Goal: Task Accomplishment & Management: Use online tool/utility

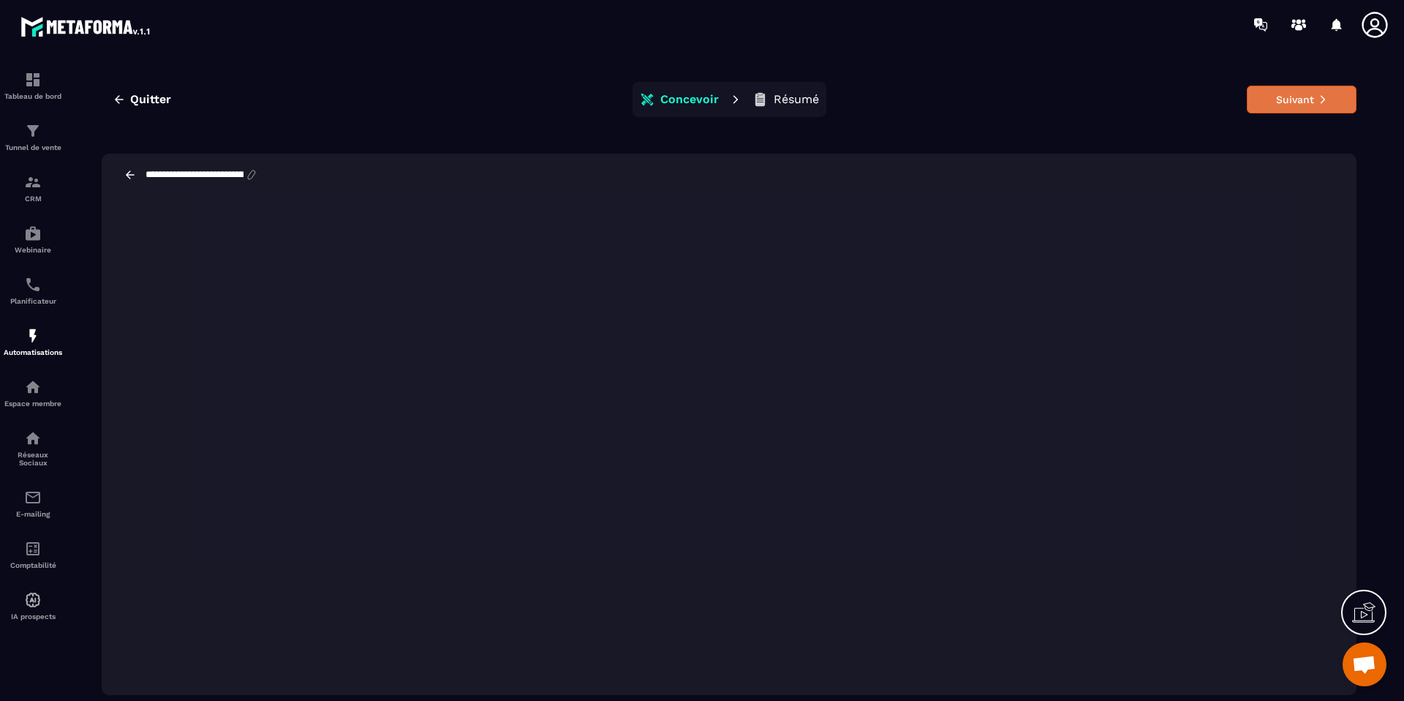
click at [1280, 97] on button "Suivant" at bounding box center [1302, 100] width 110 height 28
click at [774, 102] on p "Résumé" at bounding box center [796, 99] width 45 height 15
click at [774, 101] on p "Résumé" at bounding box center [796, 99] width 45 height 15
click at [763, 95] on icon at bounding box center [760, 99] width 15 height 15
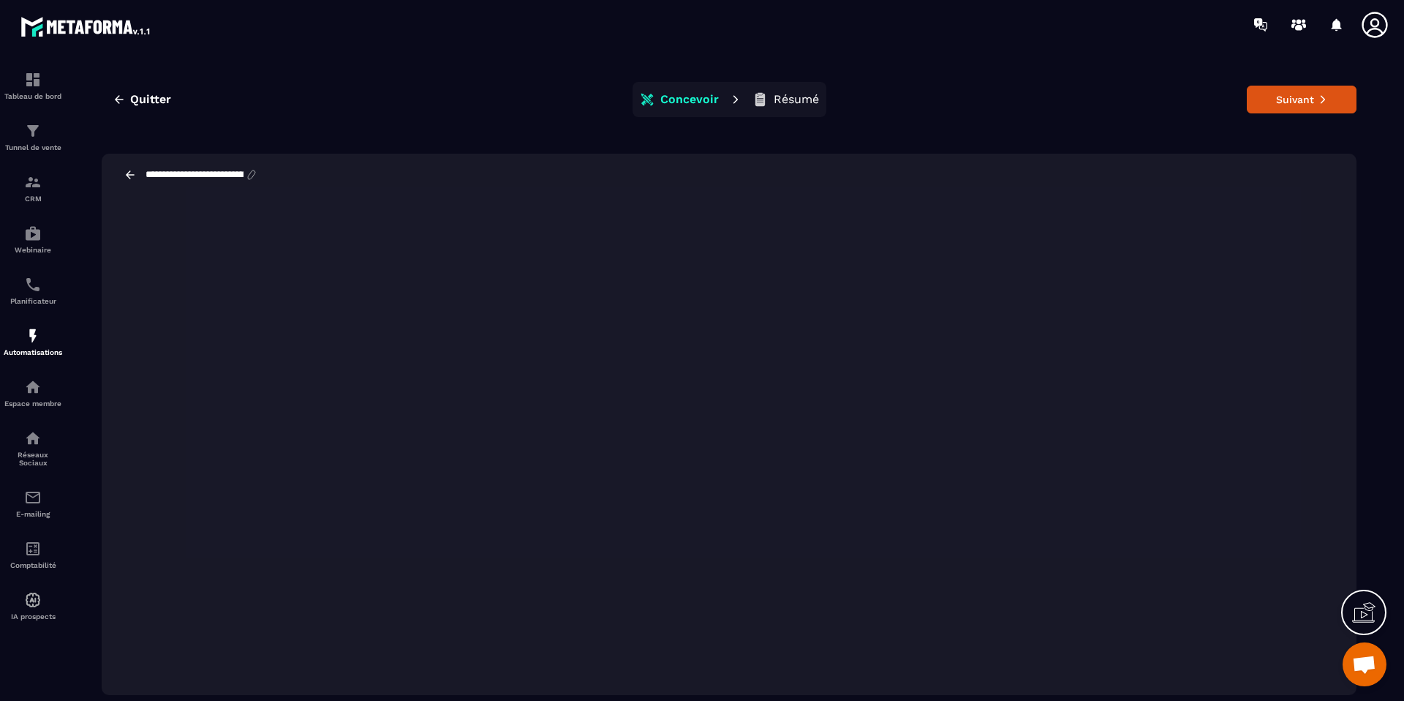
click at [695, 96] on p "Concevoir" at bounding box center [689, 99] width 59 height 15
click at [119, 176] on div "**********" at bounding box center [729, 175] width 1255 height 42
click at [124, 176] on icon at bounding box center [130, 174] width 13 height 13
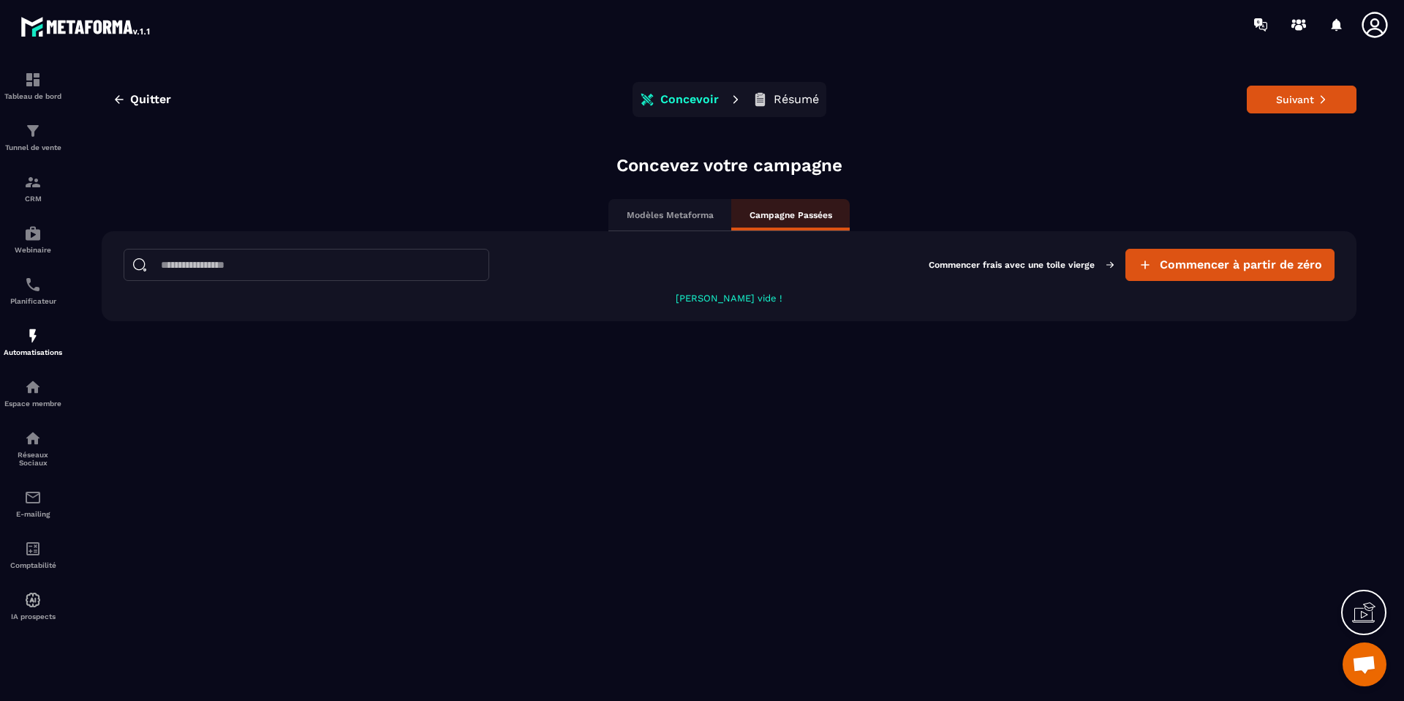
click at [670, 224] on div "Modèles Metaforma" at bounding box center [669, 215] width 123 height 32
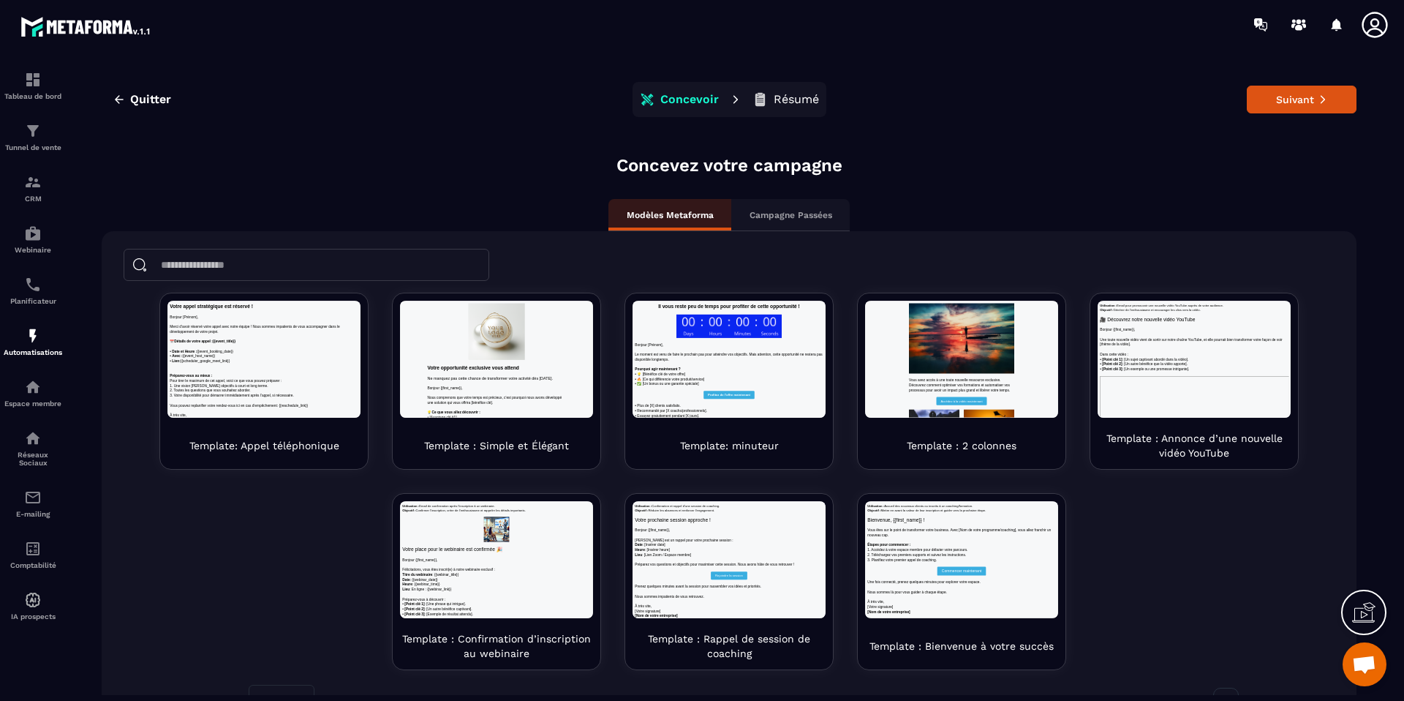
click at [772, 216] on p "Campagne Passées" at bounding box center [791, 215] width 83 height 12
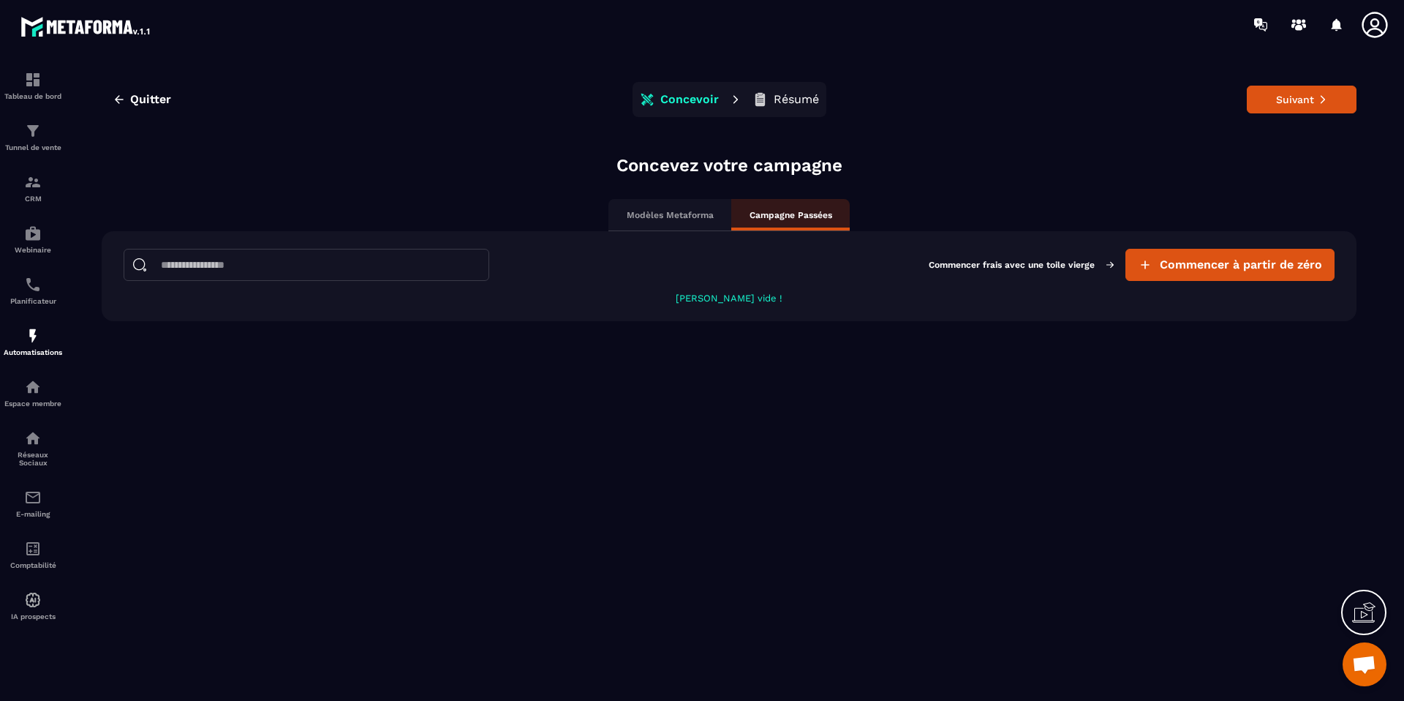
click at [687, 220] on div "Modèles Metaforma" at bounding box center [669, 215] width 123 height 32
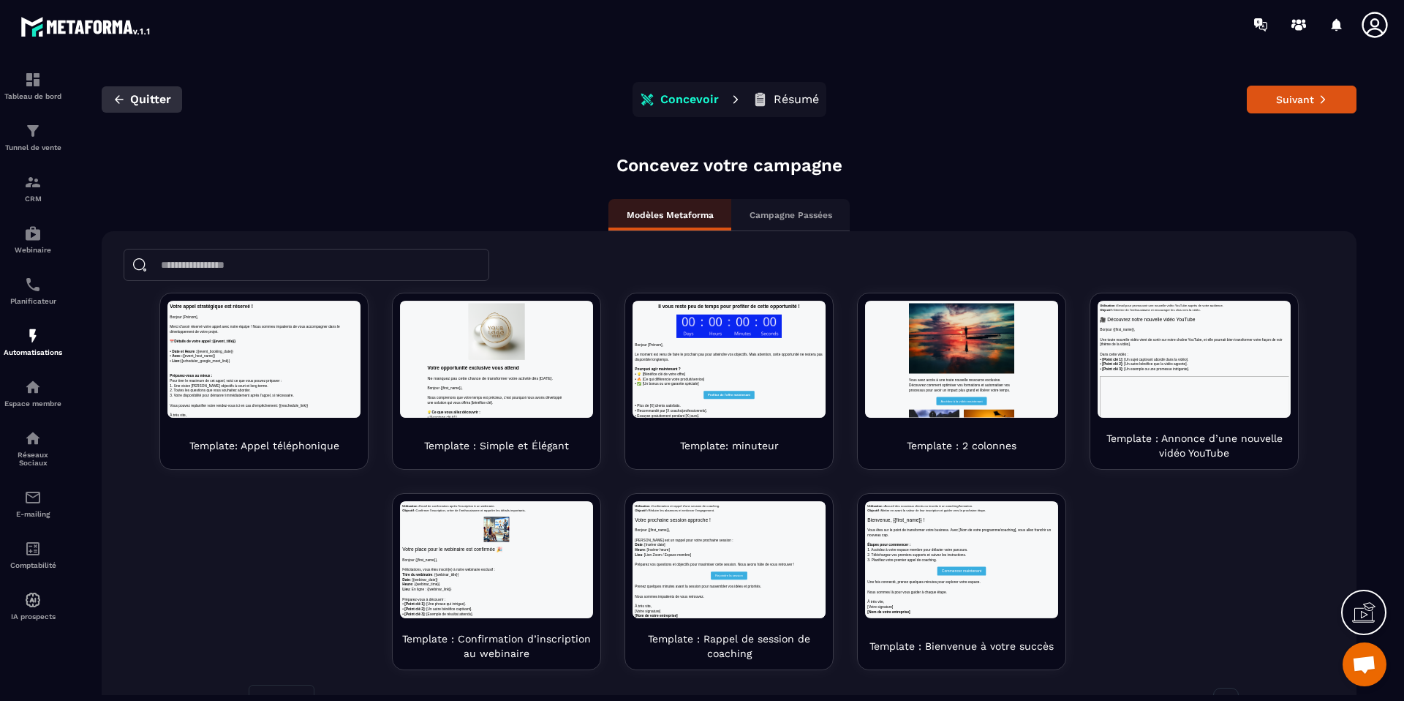
click at [158, 109] on button "Quitter" at bounding box center [142, 99] width 80 height 26
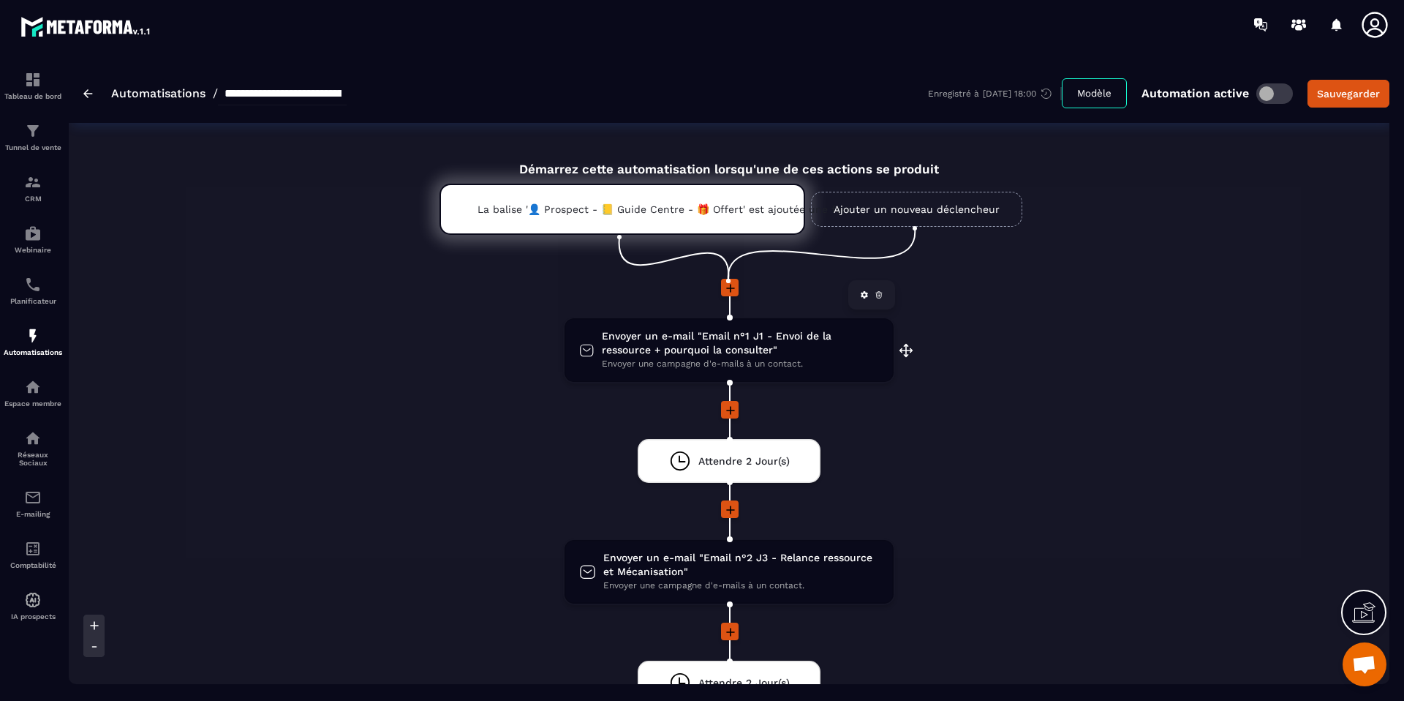
click at [635, 351] on span "Envoyer un e-mail "Email n°1 J1 - Envoi de la ressource + pourquoi la consulter"" at bounding box center [740, 343] width 277 height 28
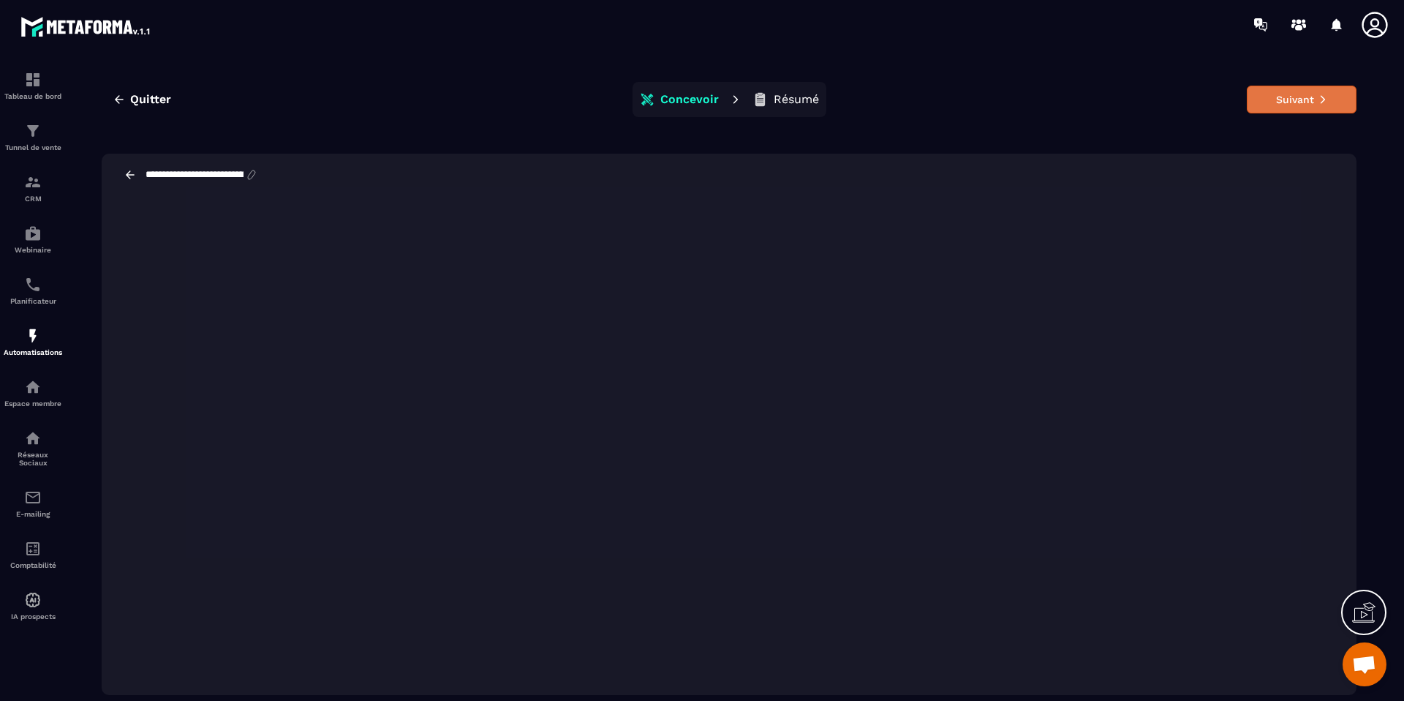
click at [1291, 86] on button "Suivant" at bounding box center [1302, 100] width 110 height 28
click at [129, 176] on icon at bounding box center [130, 174] width 9 height 8
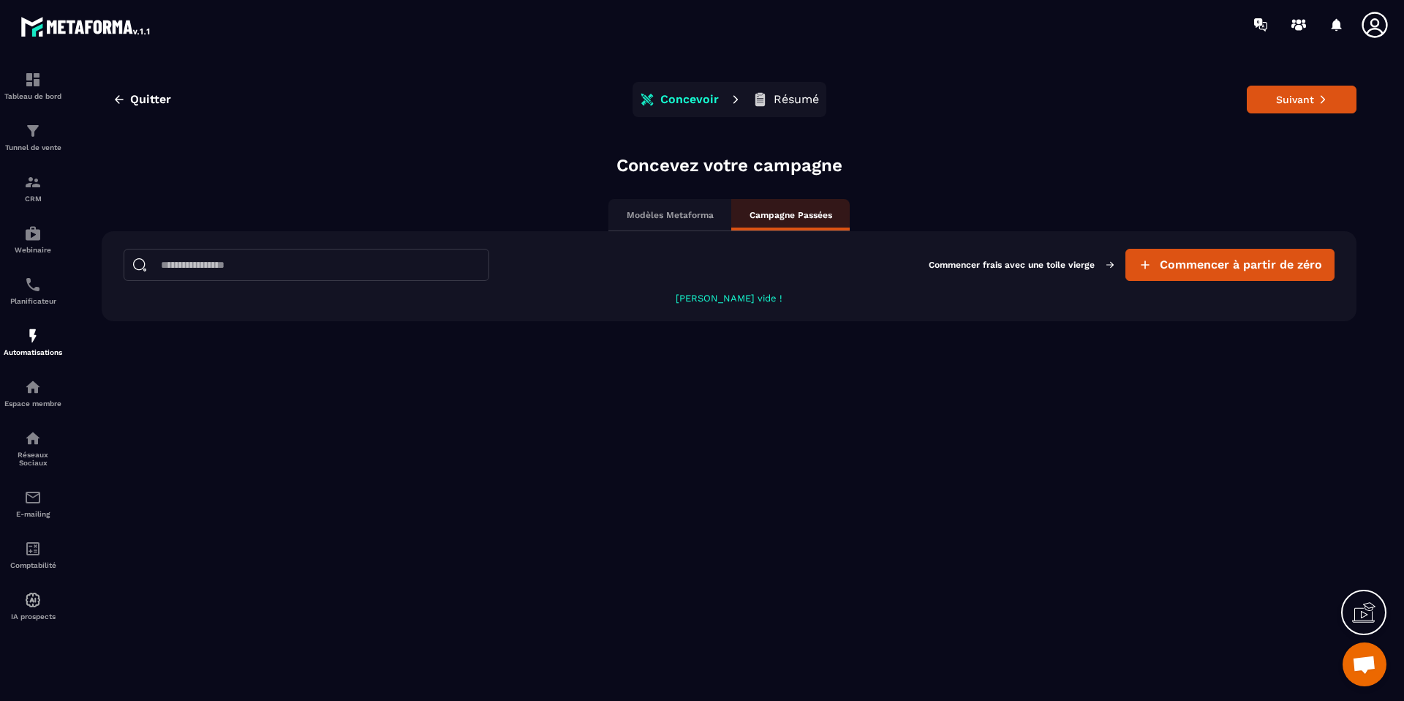
click at [704, 216] on p "Modèles Metaforma" at bounding box center [670, 215] width 87 height 12
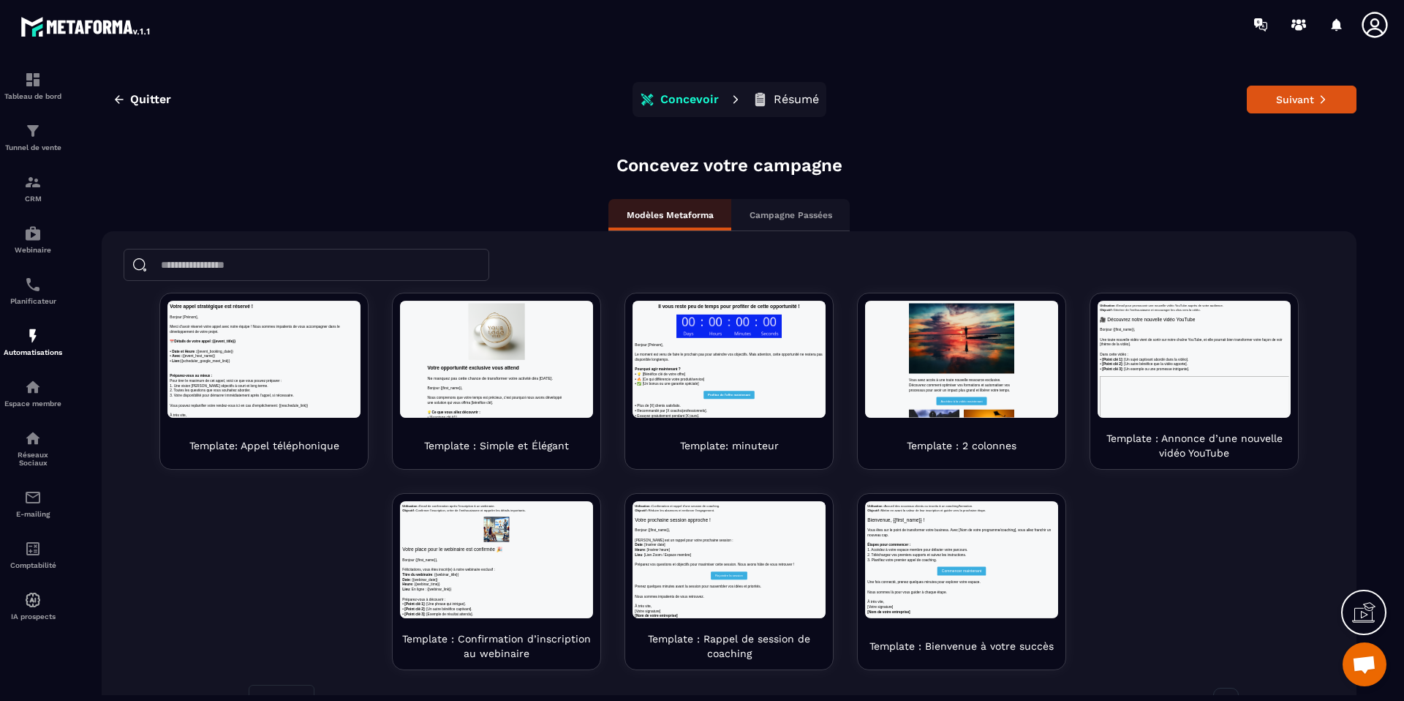
click at [759, 211] on p "Campagne Passées" at bounding box center [791, 215] width 83 height 12
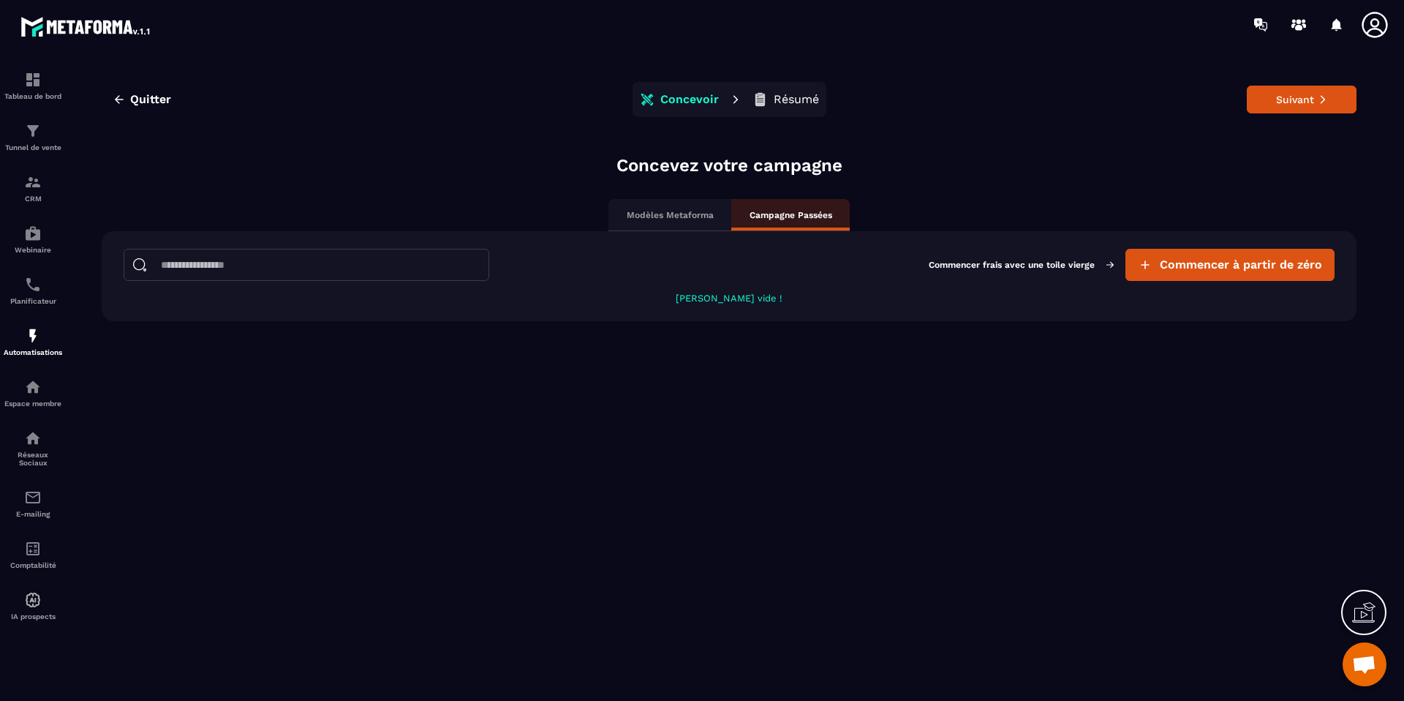
click at [665, 225] on div "Modèles Metaforma" at bounding box center [669, 215] width 123 height 32
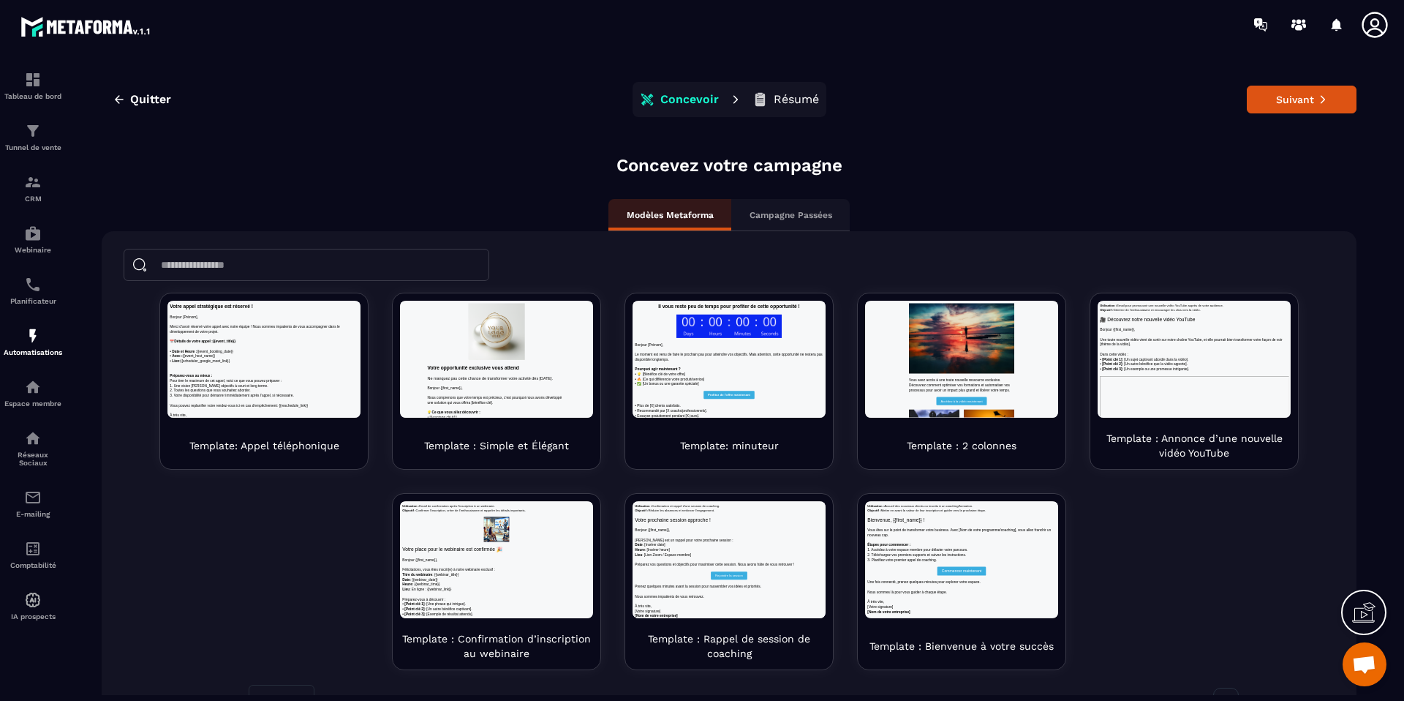
click at [785, 230] on div "Campagne Passées" at bounding box center [790, 215] width 118 height 32
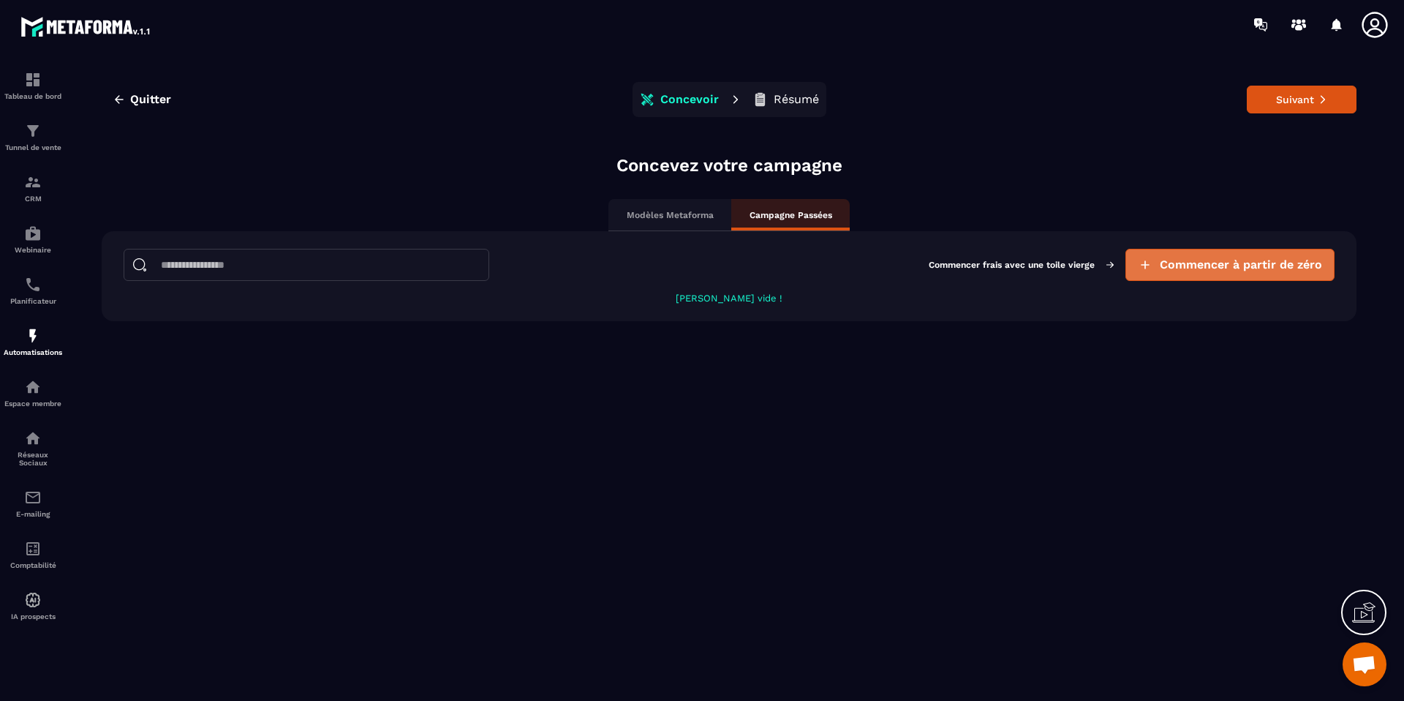
click at [1144, 265] on icon "button" at bounding box center [1145, 264] width 9 height 9
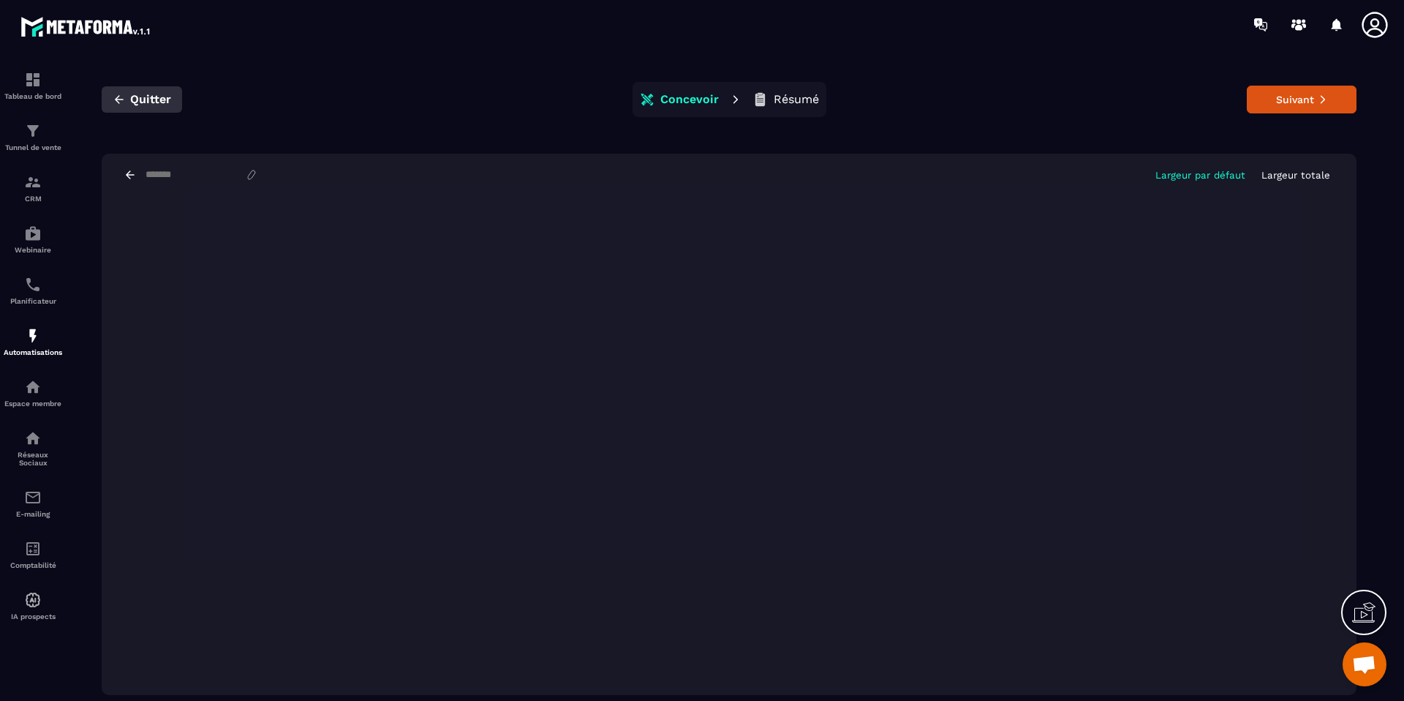
click at [109, 101] on button "Quitter" at bounding box center [142, 99] width 80 height 26
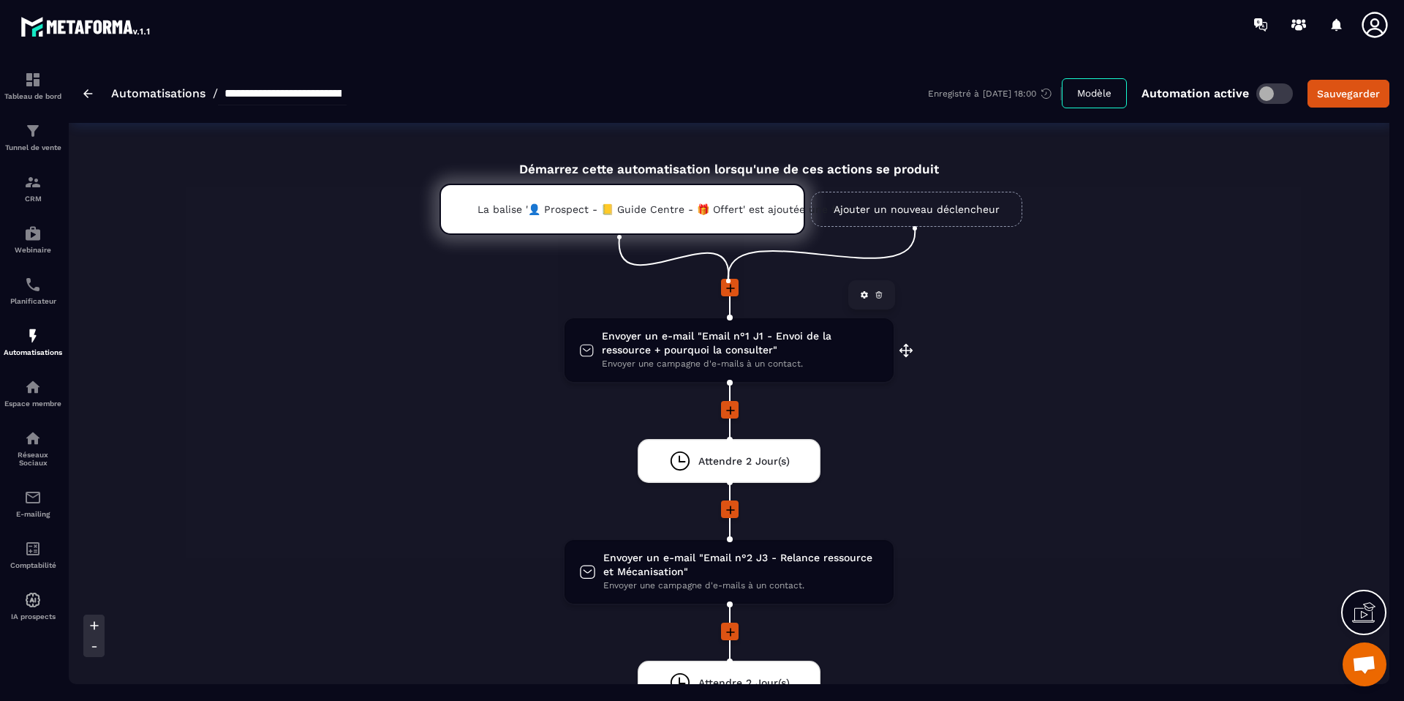
click at [589, 347] on icon at bounding box center [586, 350] width 15 height 22
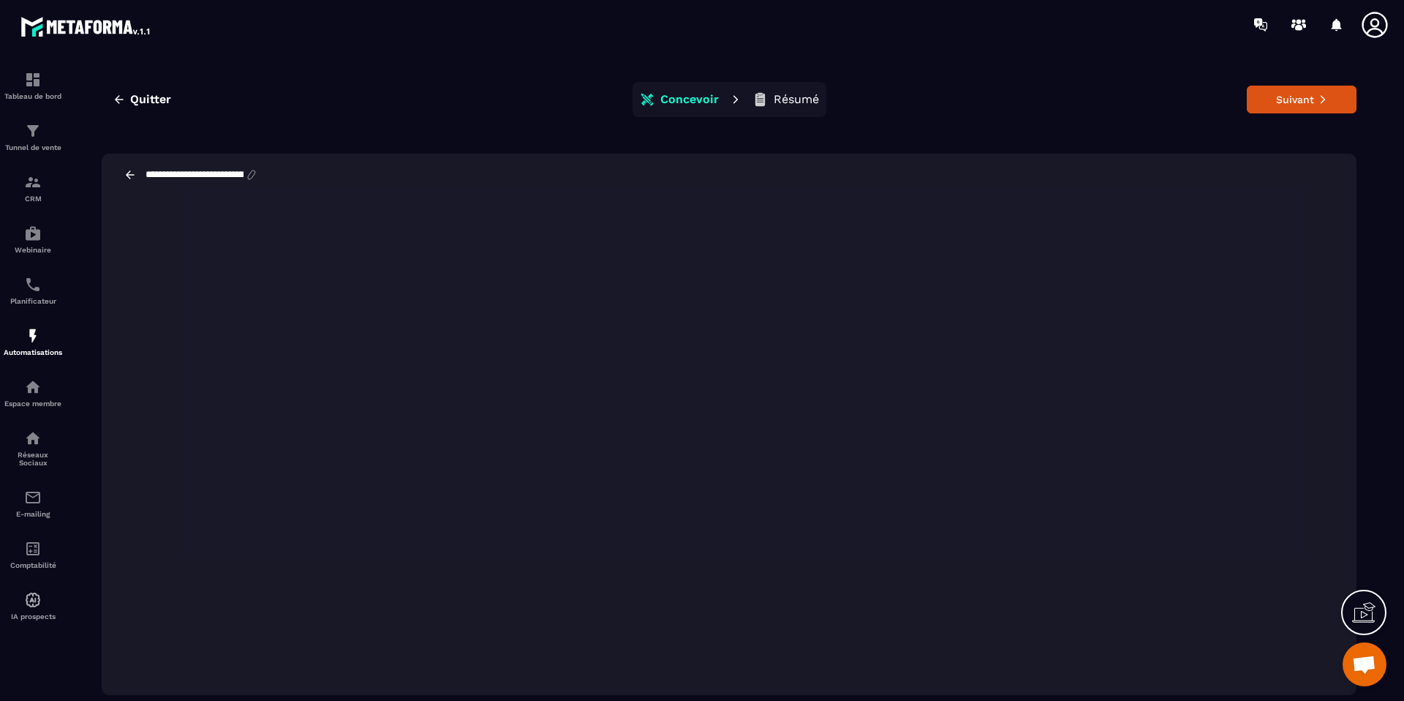
click at [178, 179] on input "**********" at bounding box center [194, 175] width 101 height 12
type input "*******"
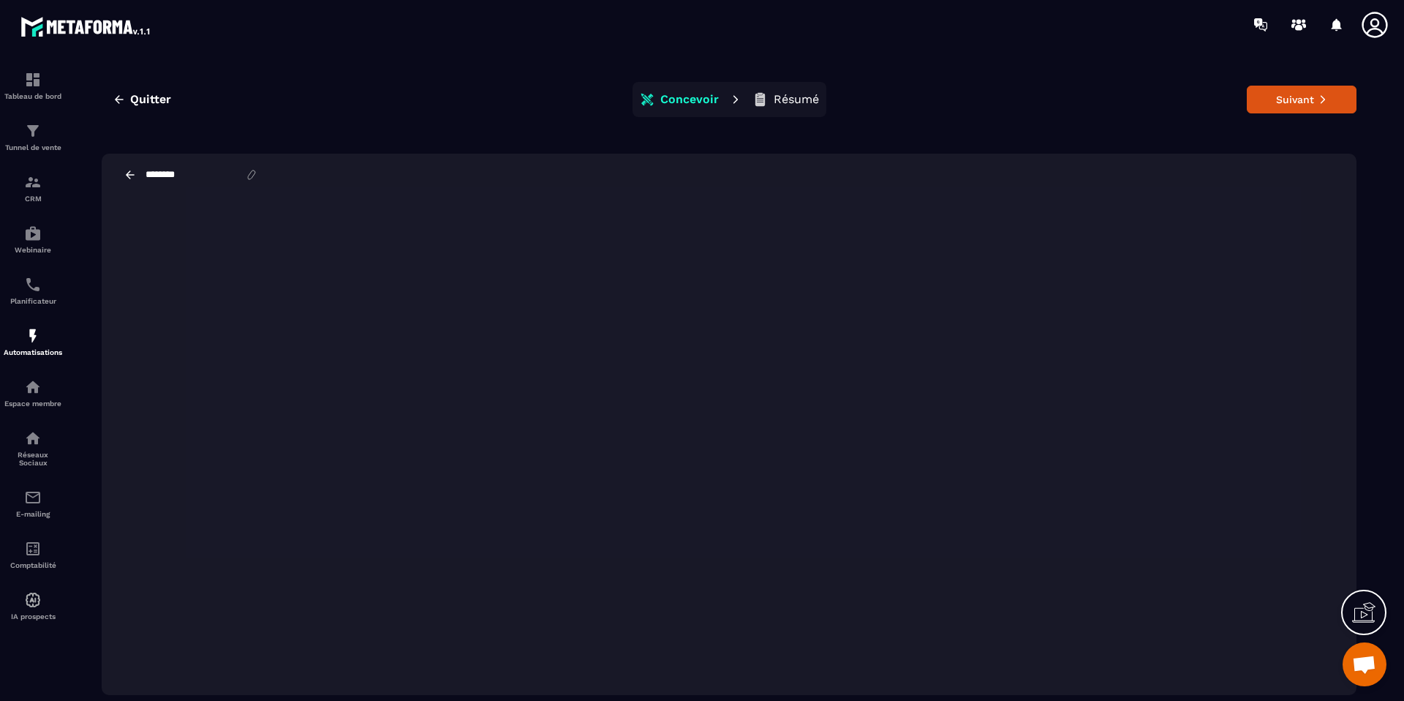
click at [133, 177] on icon at bounding box center [130, 174] width 13 height 13
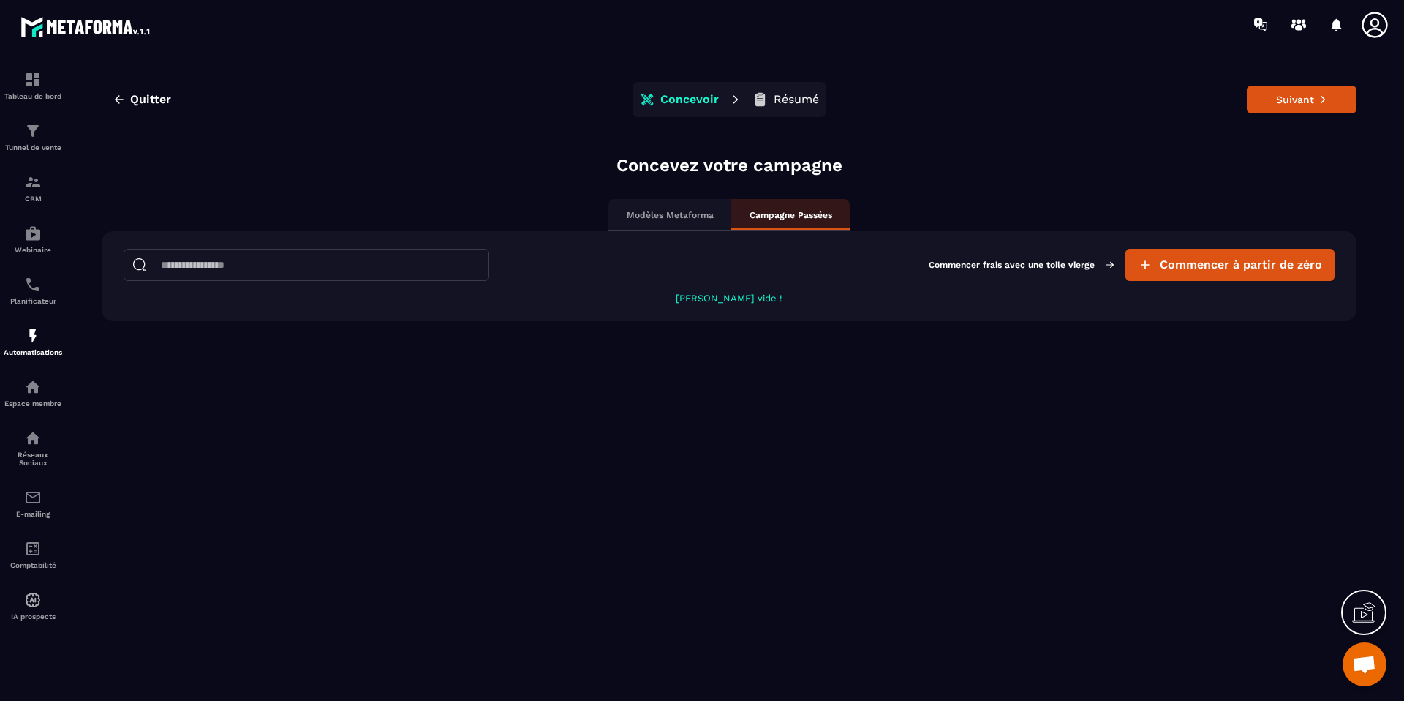
click at [695, 214] on p "Modèles Metaforma" at bounding box center [670, 215] width 87 height 12
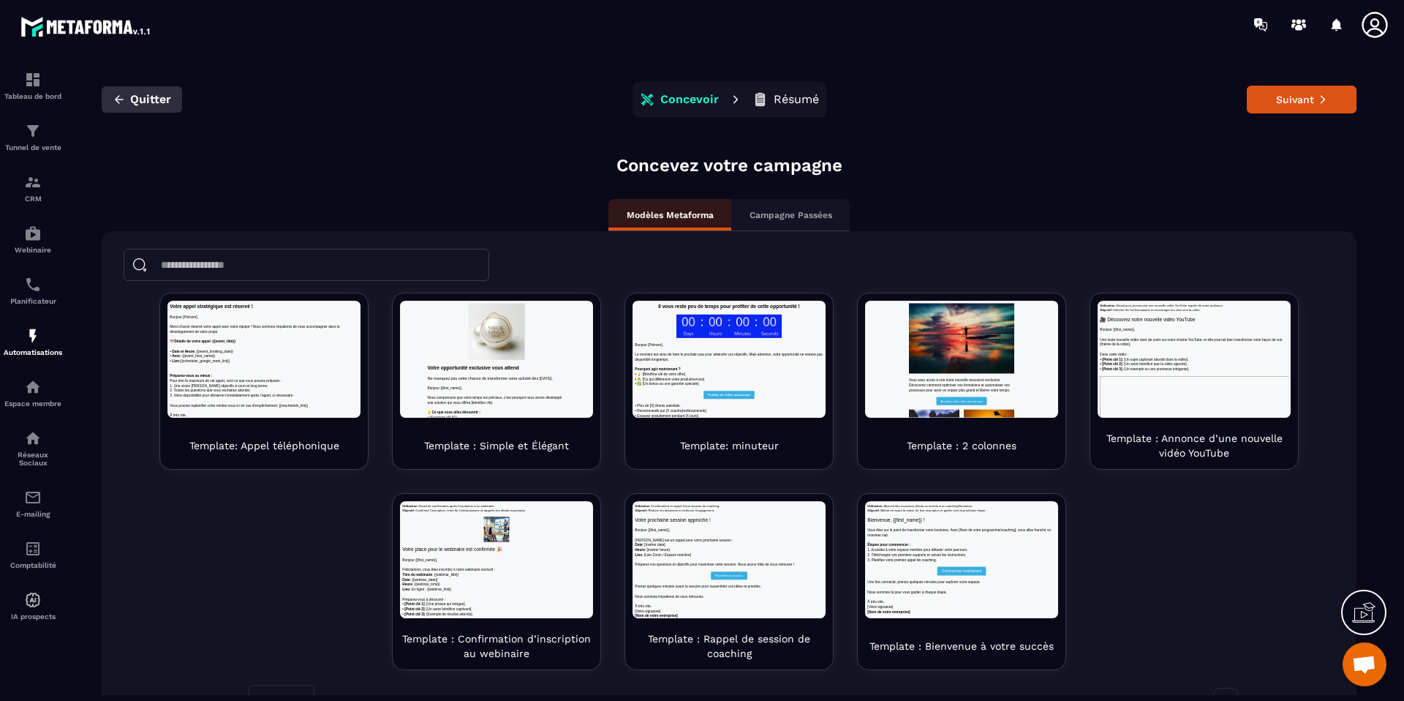
click at [115, 96] on icon "button" at bounding box center [119, 99] width 13 height 13
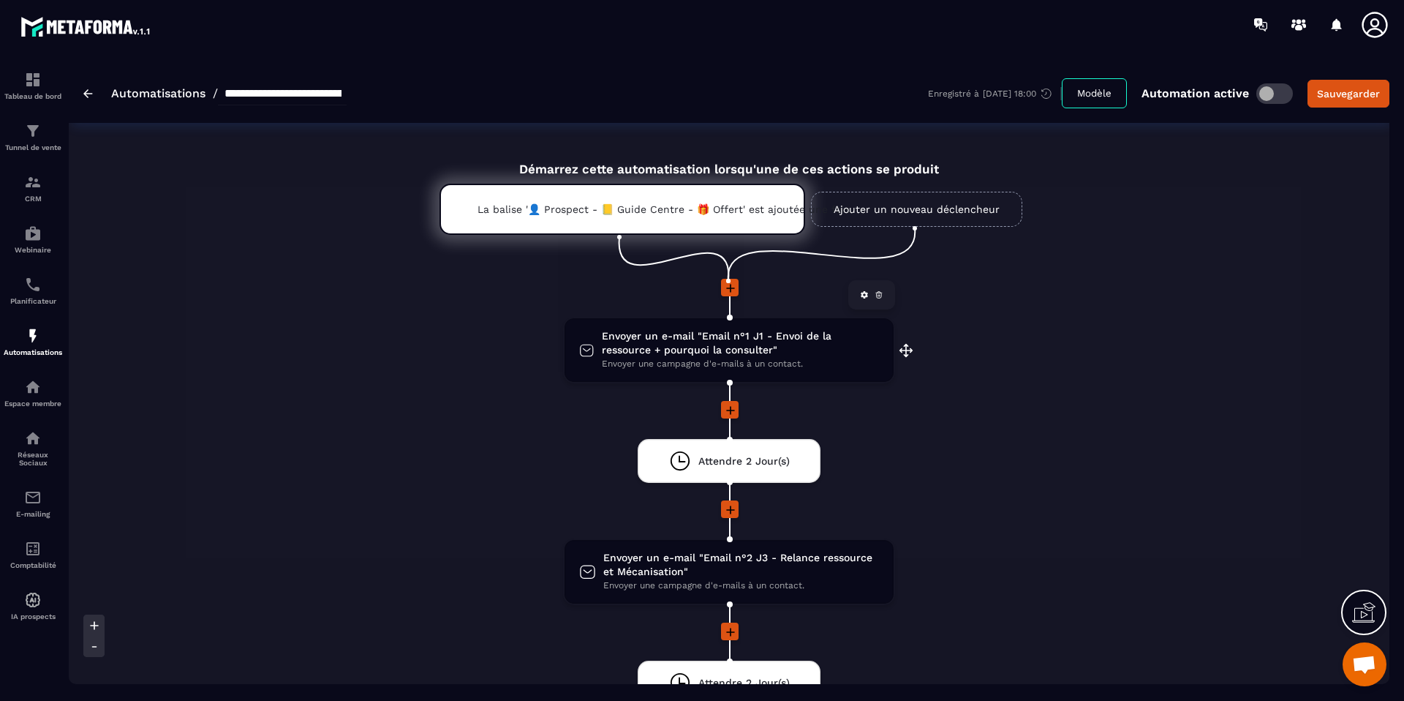
click at [666, 355] on span "Envoyer un e-mail "Email n°1 J1 - Envoi de la ressource + pourquoi la consulter"" at bounding box center [740, 343] width 277 height 28
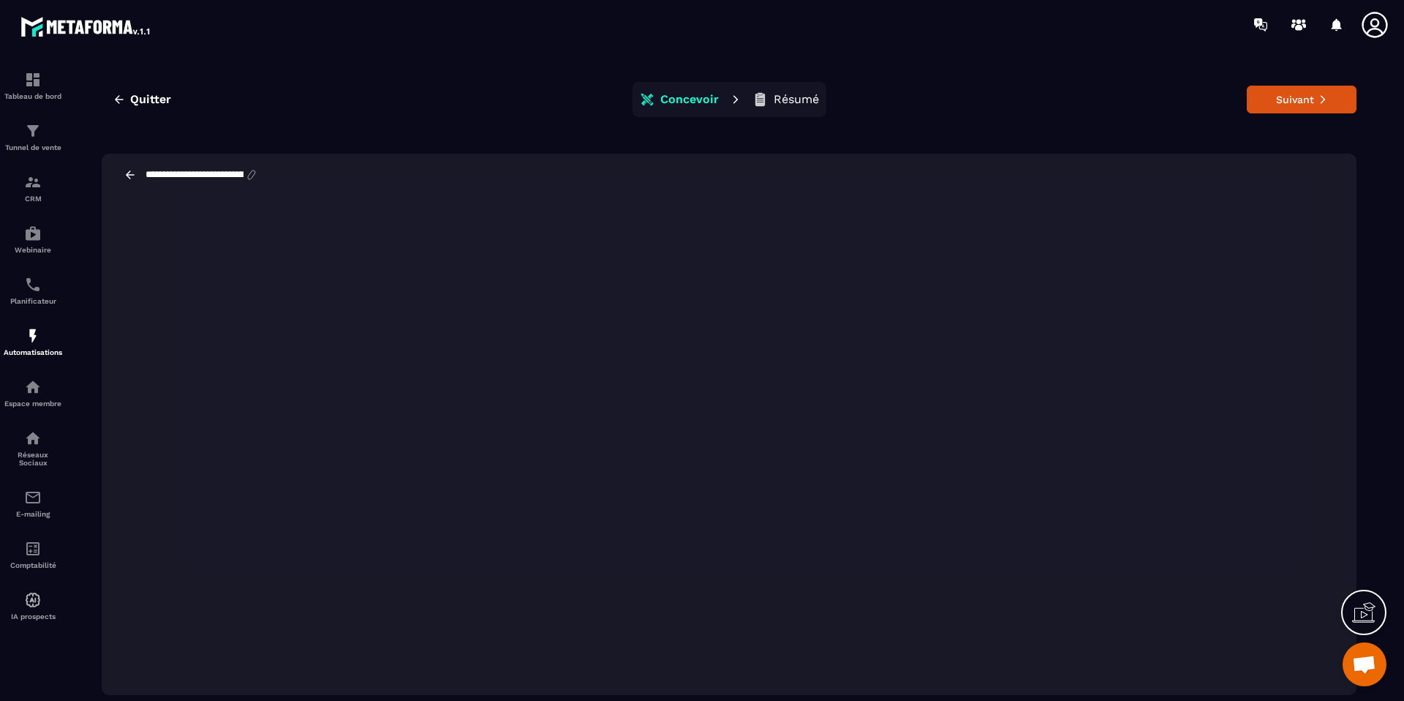
click at [125, 173] on icon at bounding box center [130, 174] width 13 height 13
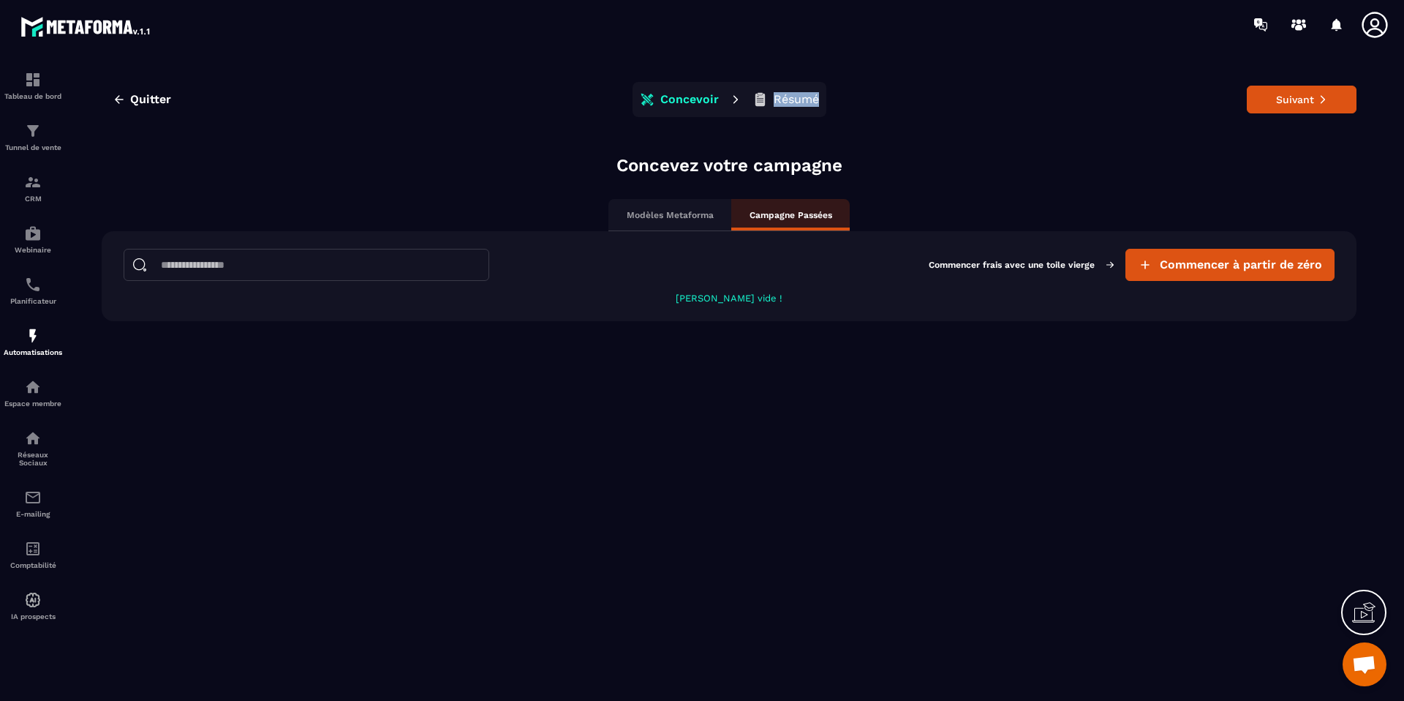
click at [767, 103] on button "Résumé" at bounding box center [785, 99] width 75 height 29
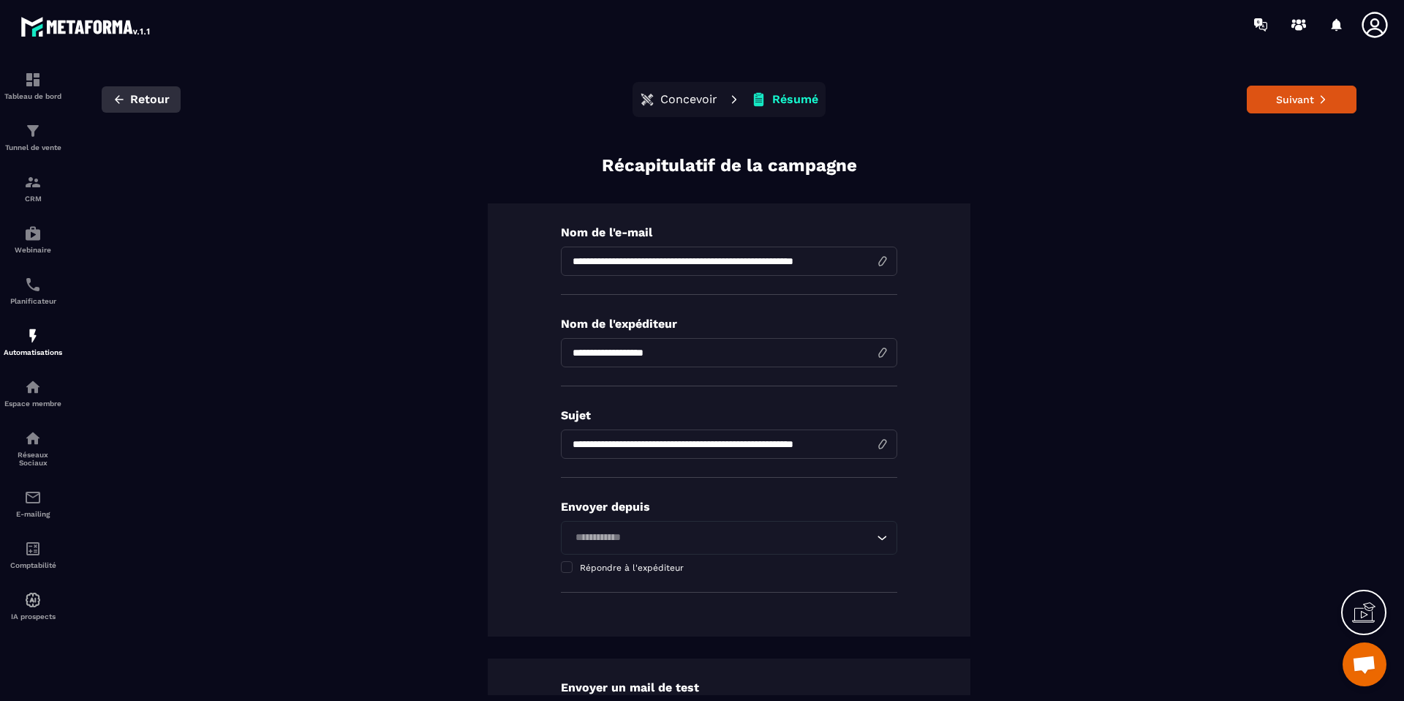
click at [137, 101] on span "Retour" at bounding box center [149, 99] width 39 height 15
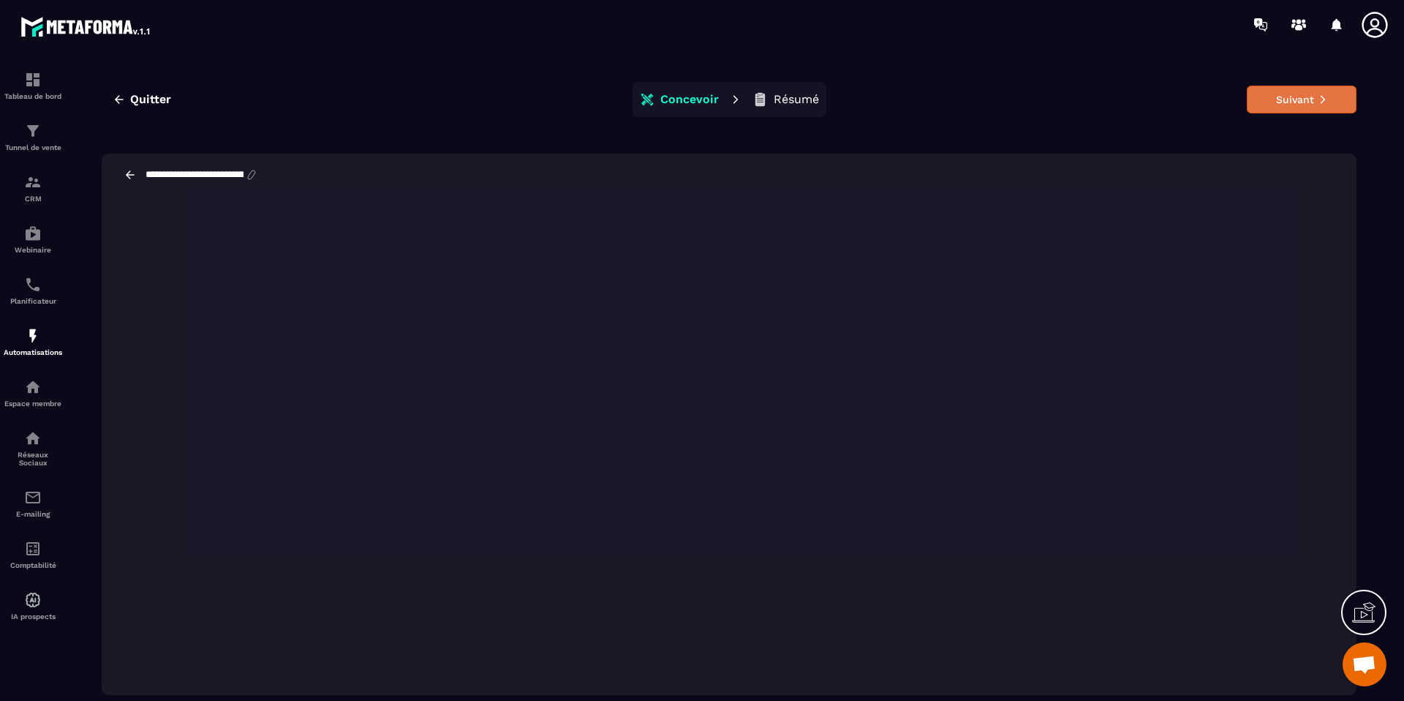
click at [1283, 99] on button "Suivant" at bounding box center [1302, 100] width 110 height 28
click at [656, 96] on button "Concevoir" at bounding box center [679, 99] width 88 height 29
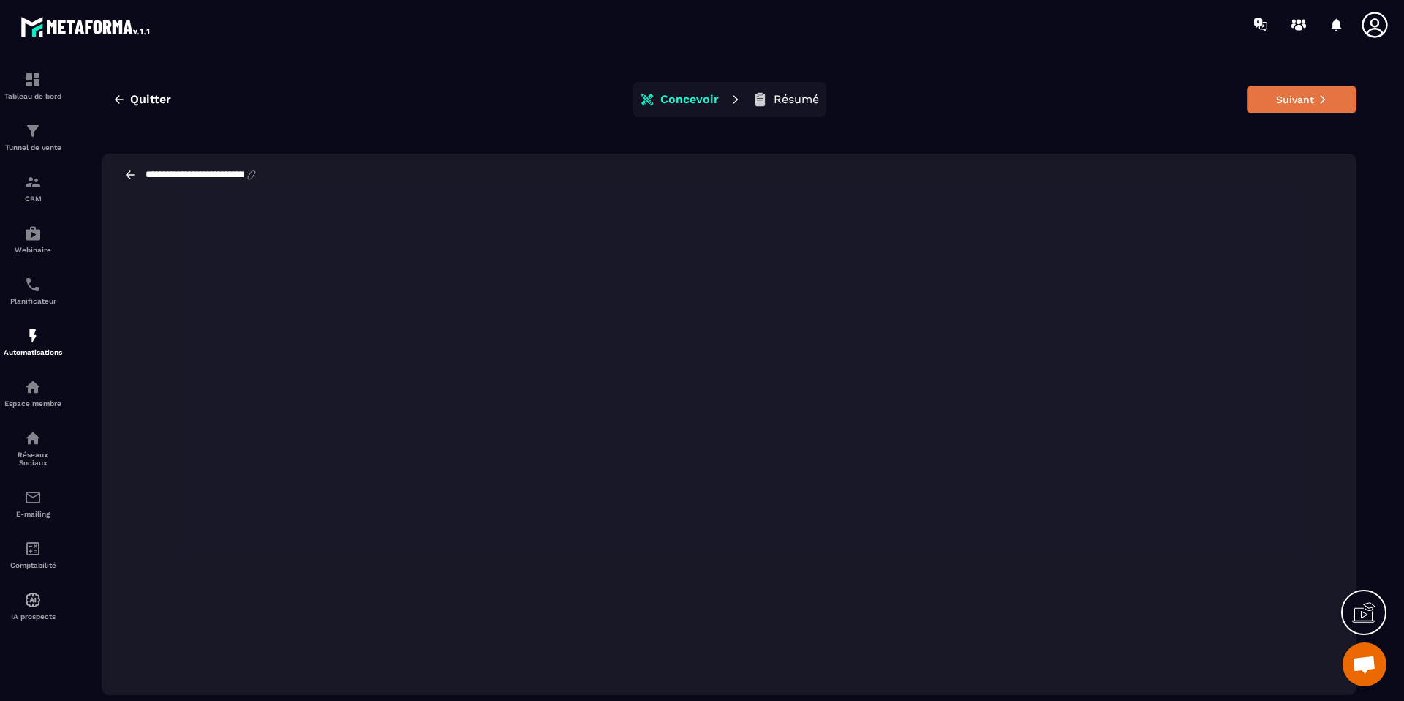
click at [1270, 109] on button "Suivant" at bounding box center [1302, 100] width 110 height 28
click at [167, 174] on input "**********" at bounding box center [194, 175] width 101 height 12
click at [140, 173] on div "**********" at bounding box center [191, 174] width 135 height 13
click at [155, 116] on div "Quitter Concevoir Résumé Suivant" at bounding box center [729, 99] width 1255 height 35
click at [122, 98] on icon "button" at bounding box center [119, 99] width 13 height 13
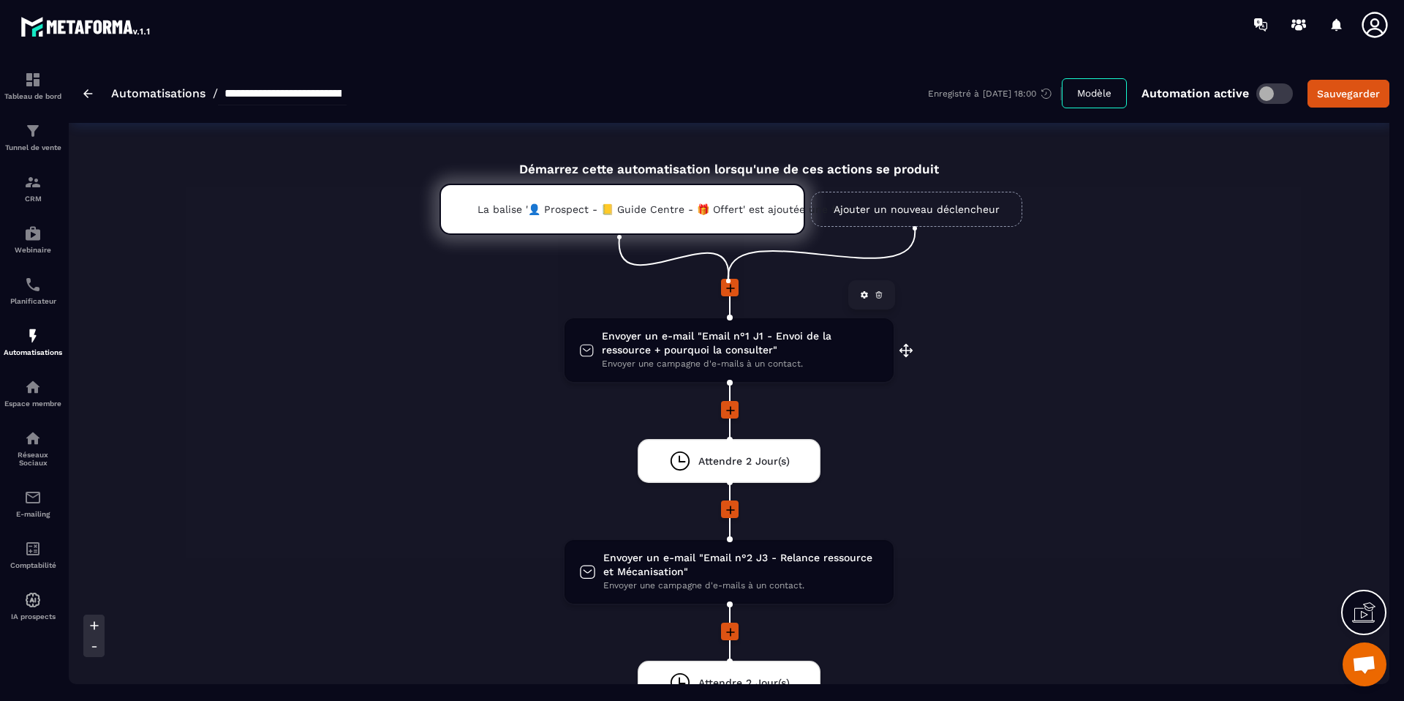
click at [693, 356] on span "Envoyer un e-mail "Email n°1 J1 - Envoi de la ressource + pourquoi la consulter"" at bounding box center [740, 343] width 277 height 28
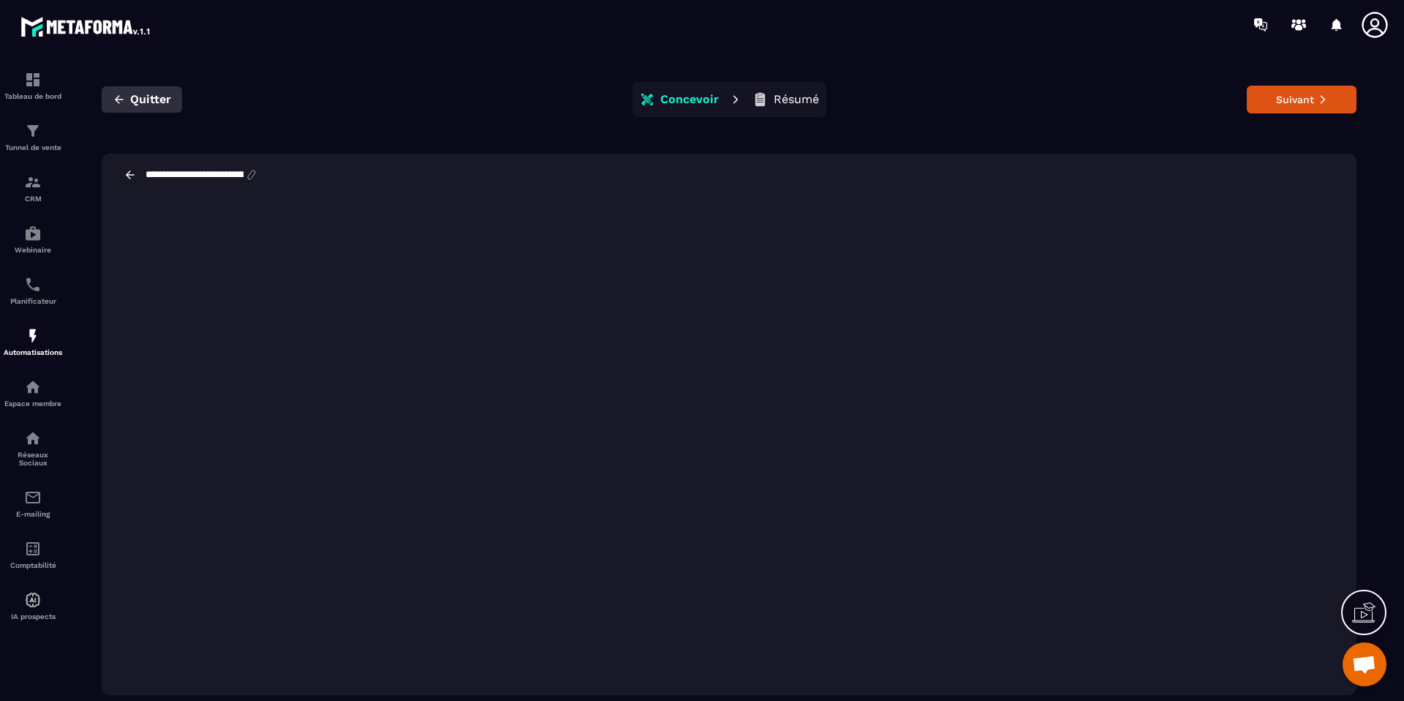
click at [124, 98] on icon "button" at bounding box center [119, 99] width 13 height 13
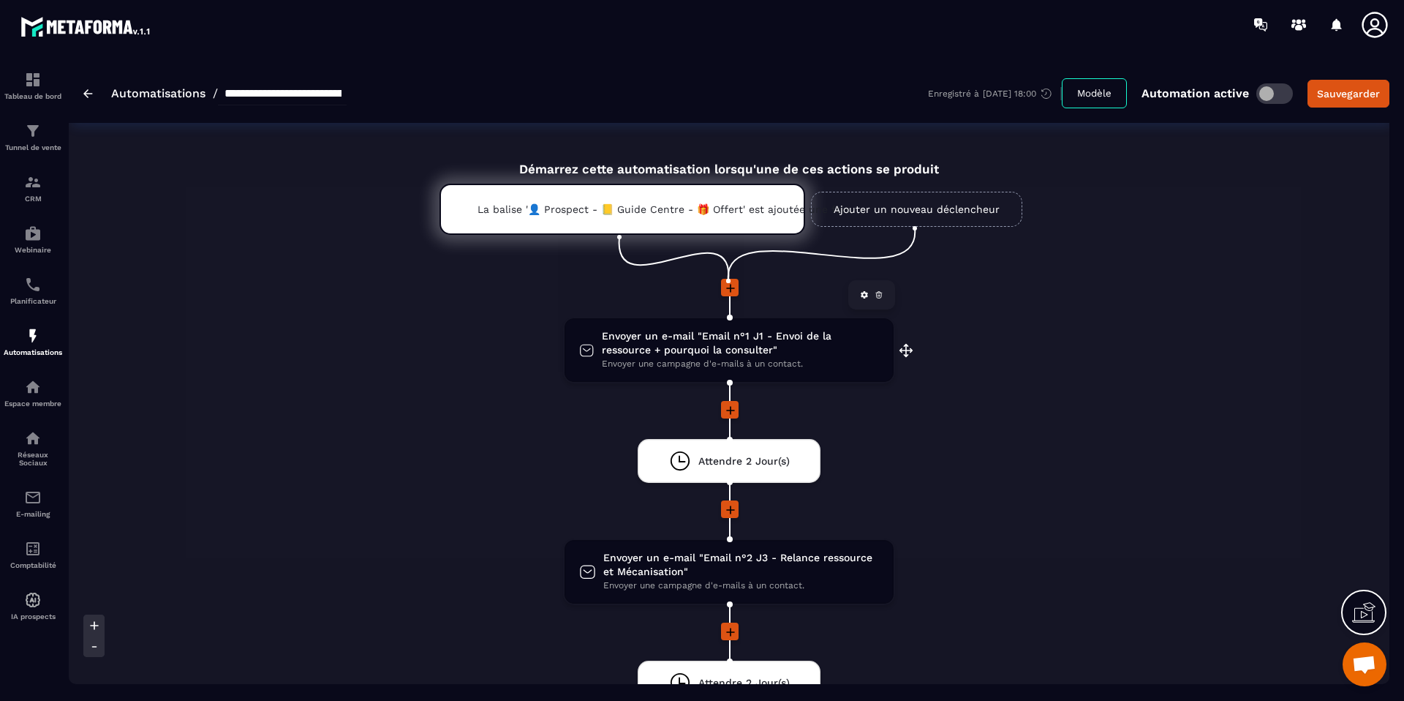
click at [864, 298] on icon at bounding box center [864, 294] width 9 height 9
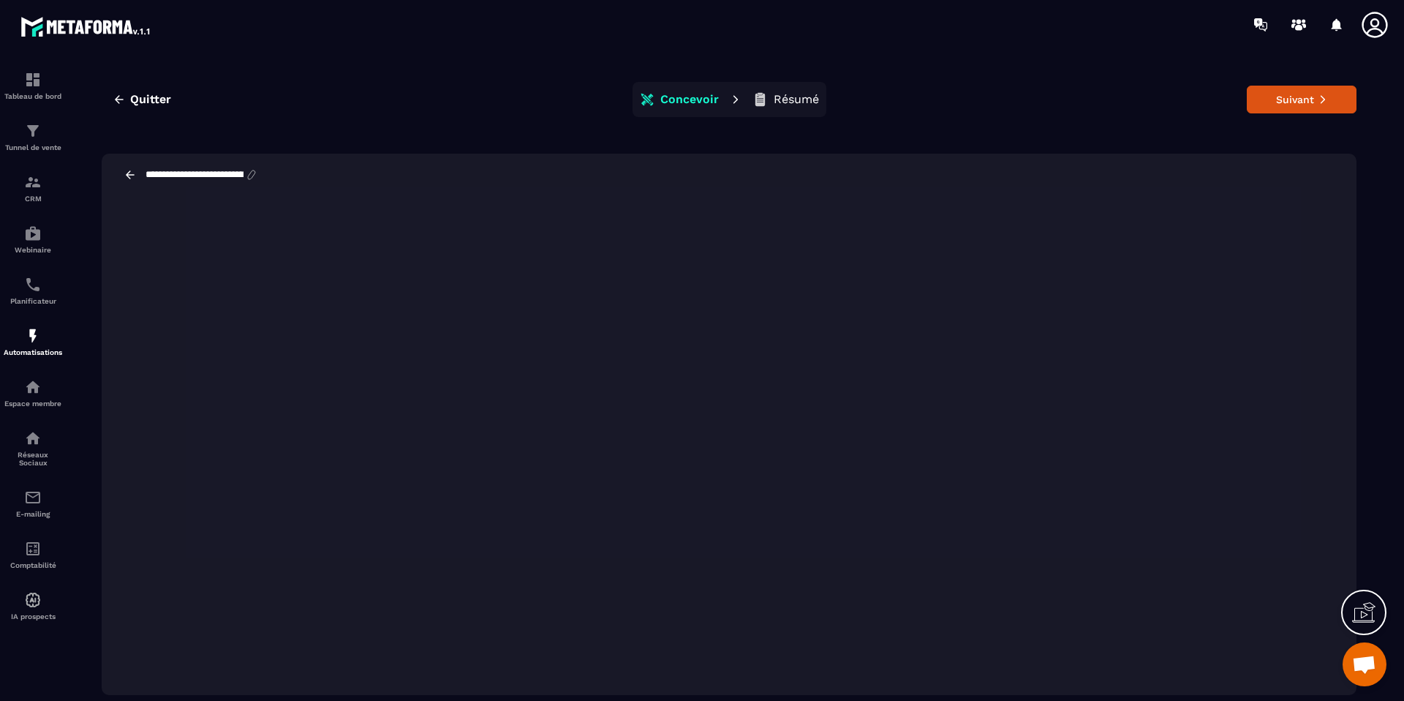
click at [131, 176] on icon at bounding box center [130, 174] width 13 height 13
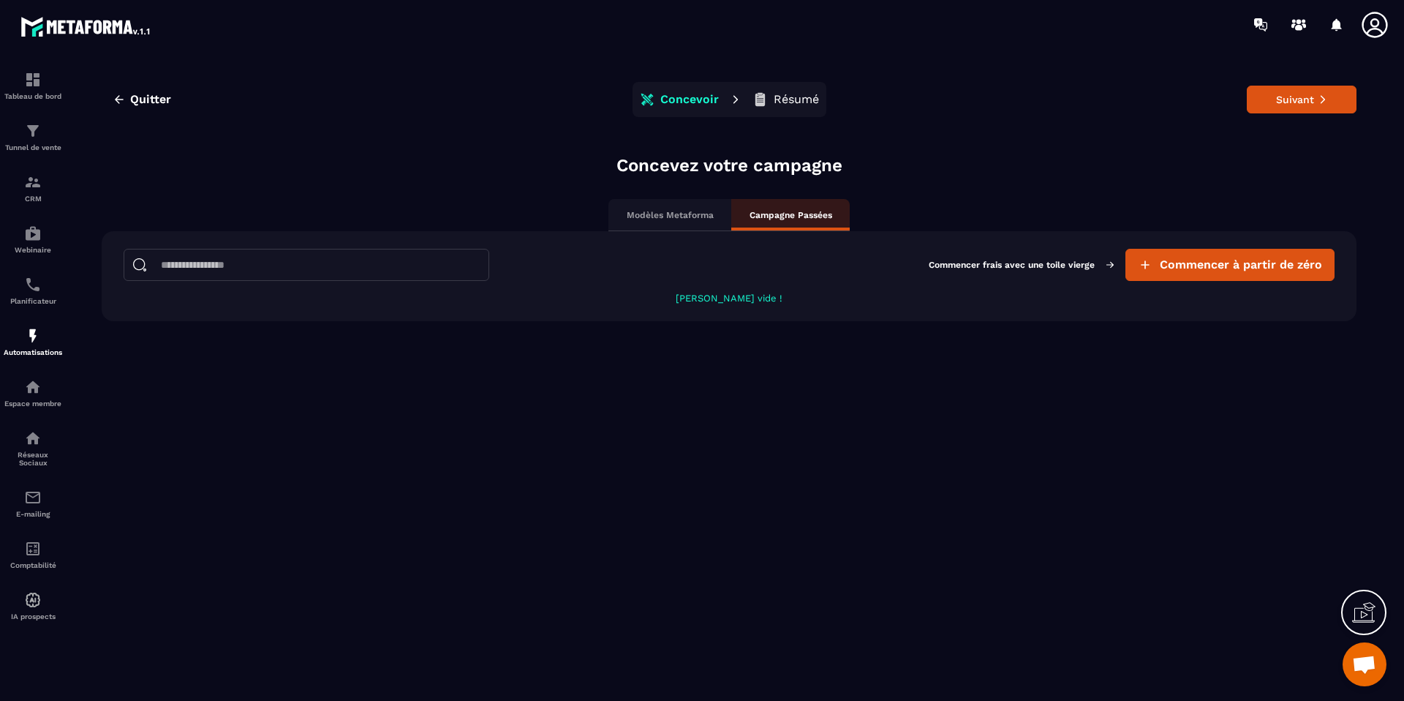
click at [665, 214] on p "Modèles Metaforma" at bounding box center [670, 215] width 87 height 12
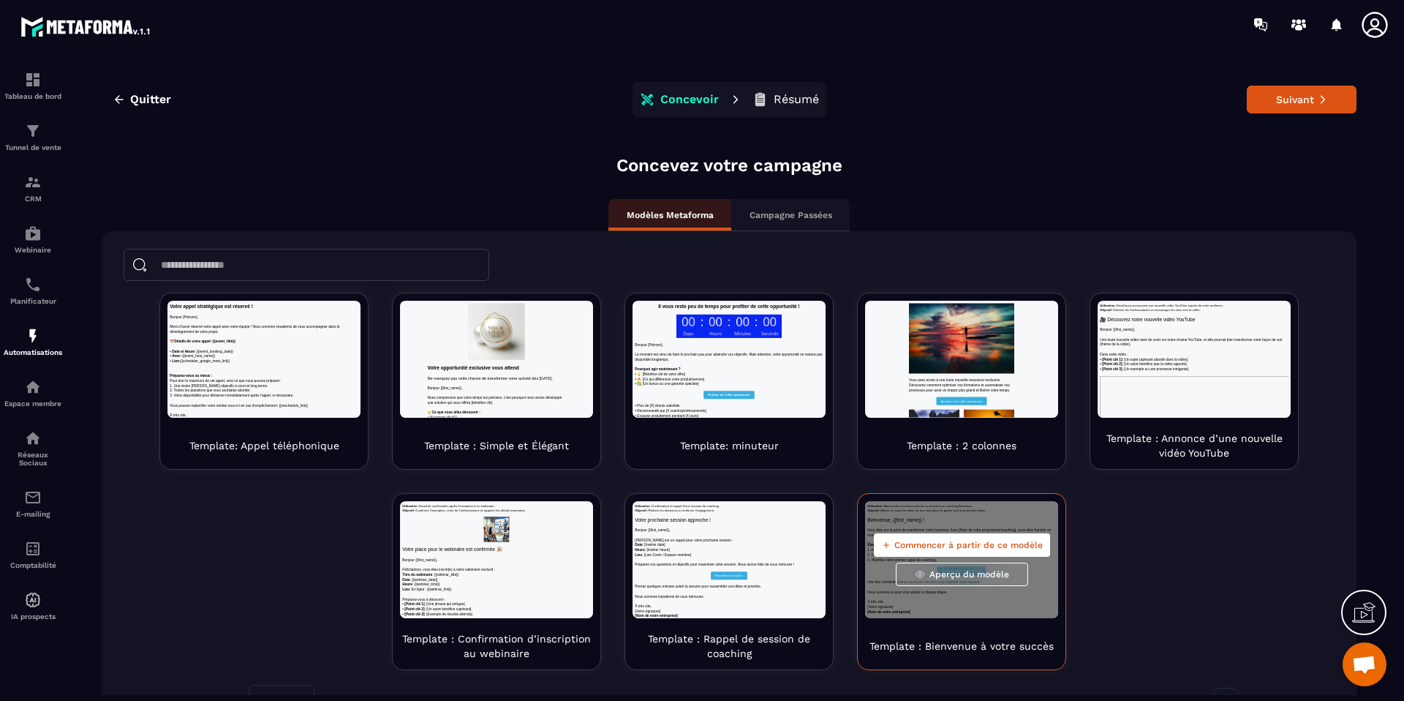
click at [1008, 633] on div "Template : Bienvenue à votre succès" at bounding box center [961, 646] width 193 height 32
click at [992, 543] on span "Commencer à partir de ce modèle" at bounding box center [968, 545] width 148 height 12
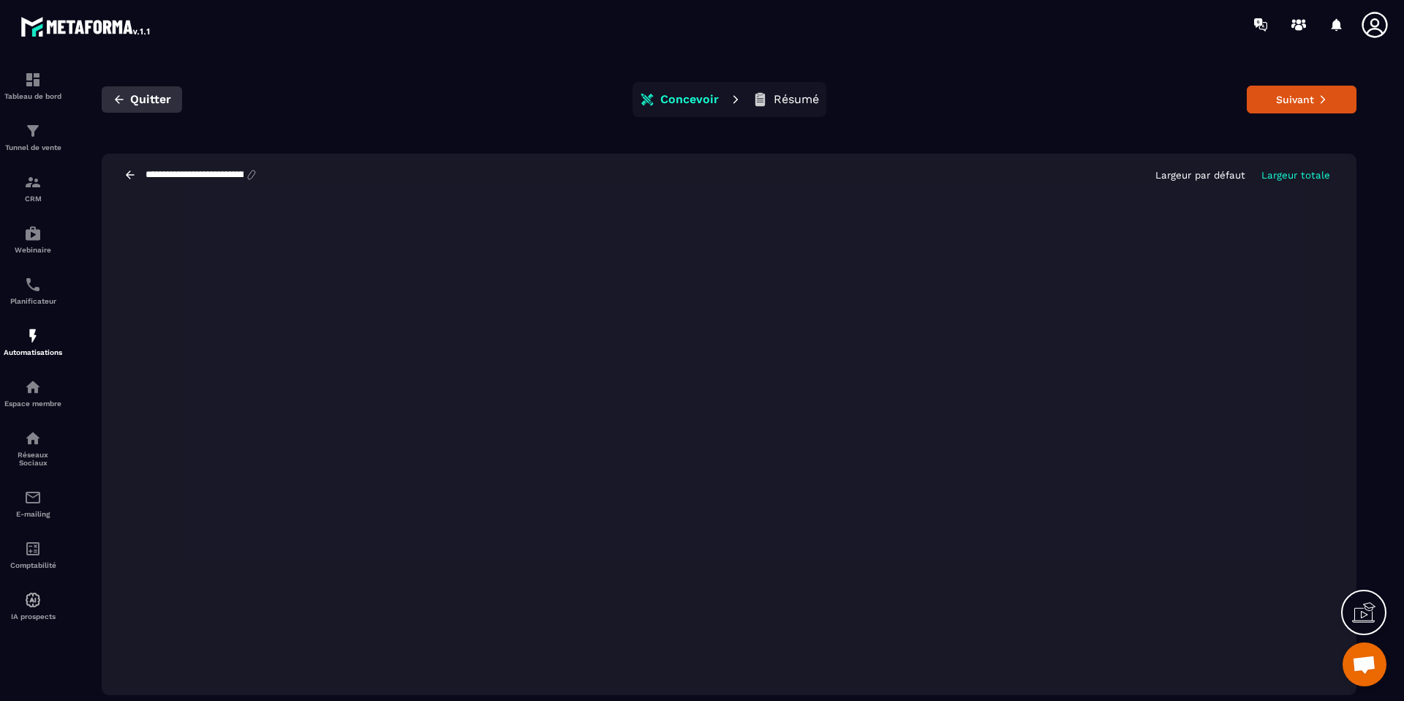
click at [119, 100] on icon "button" at bounding box center [119, 99] width 13 height 13
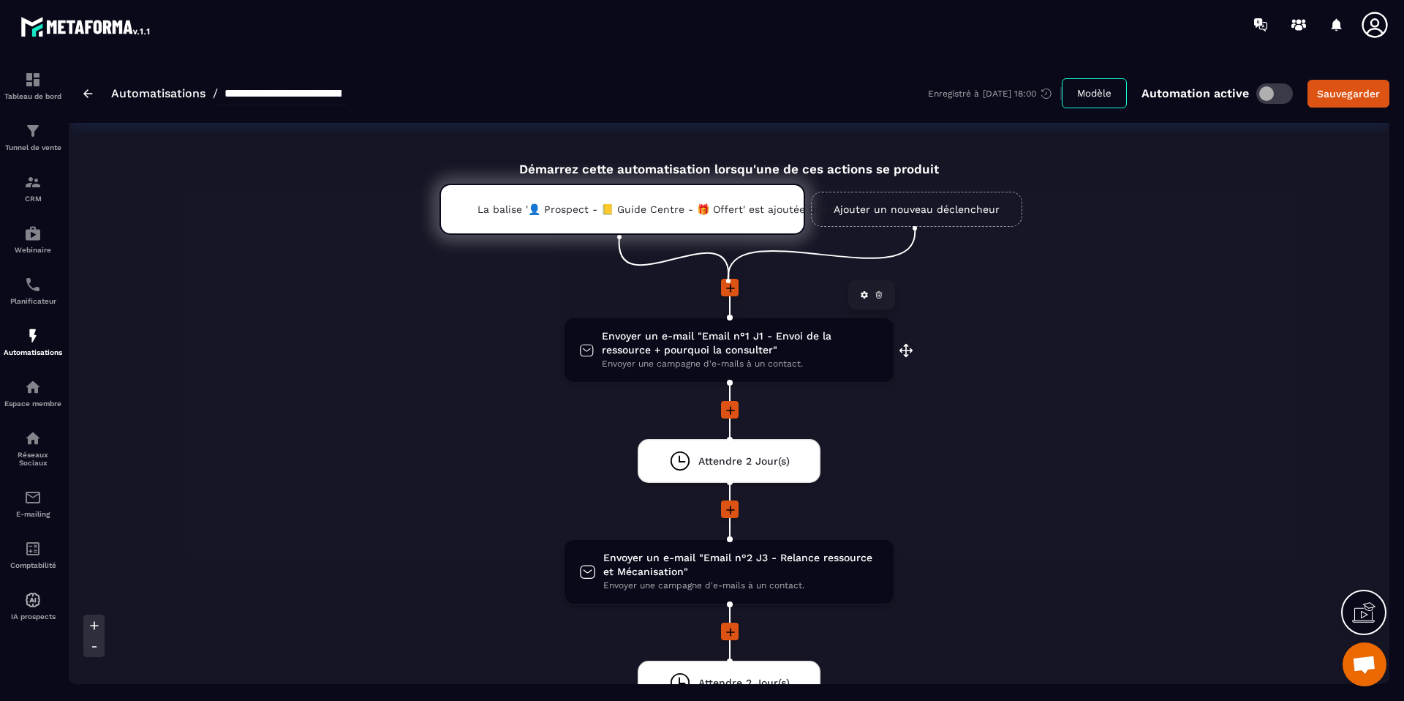
click at [905, 350] on icon "drag-arrow" at bounding box center [906, 350] width 15 height 15
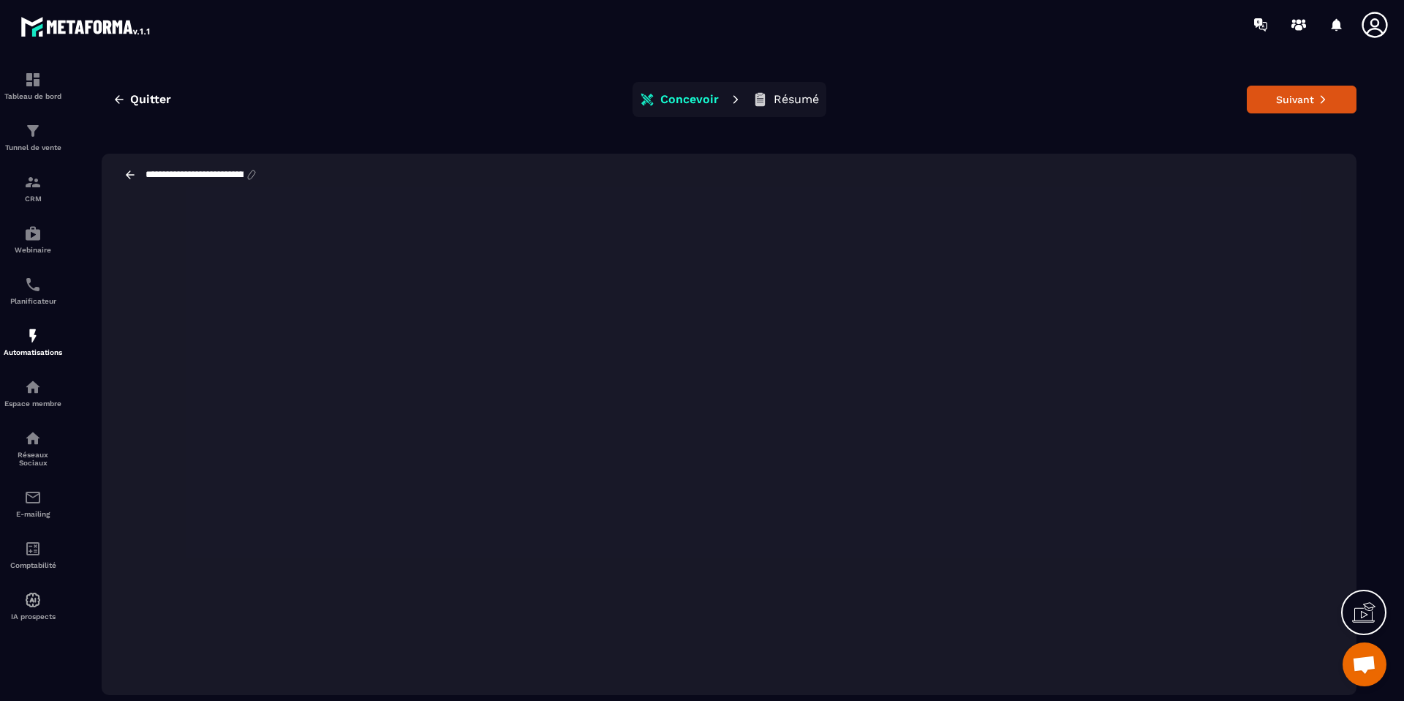
click at [130, 172] on icon at bounding box center [130, 174] width 13 height 13
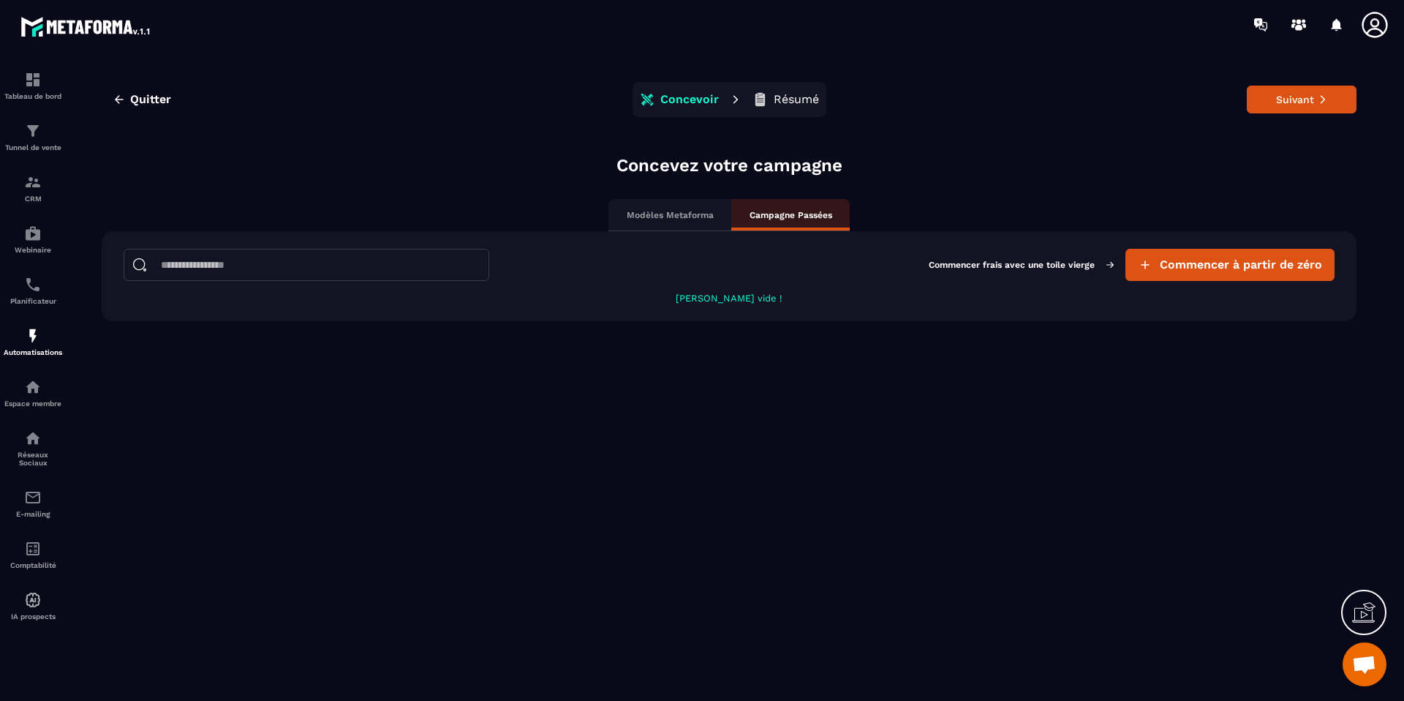
click at [673, 214] on p "Modèles Metaforma" at bounding box center [670, 215] width 87 height 12
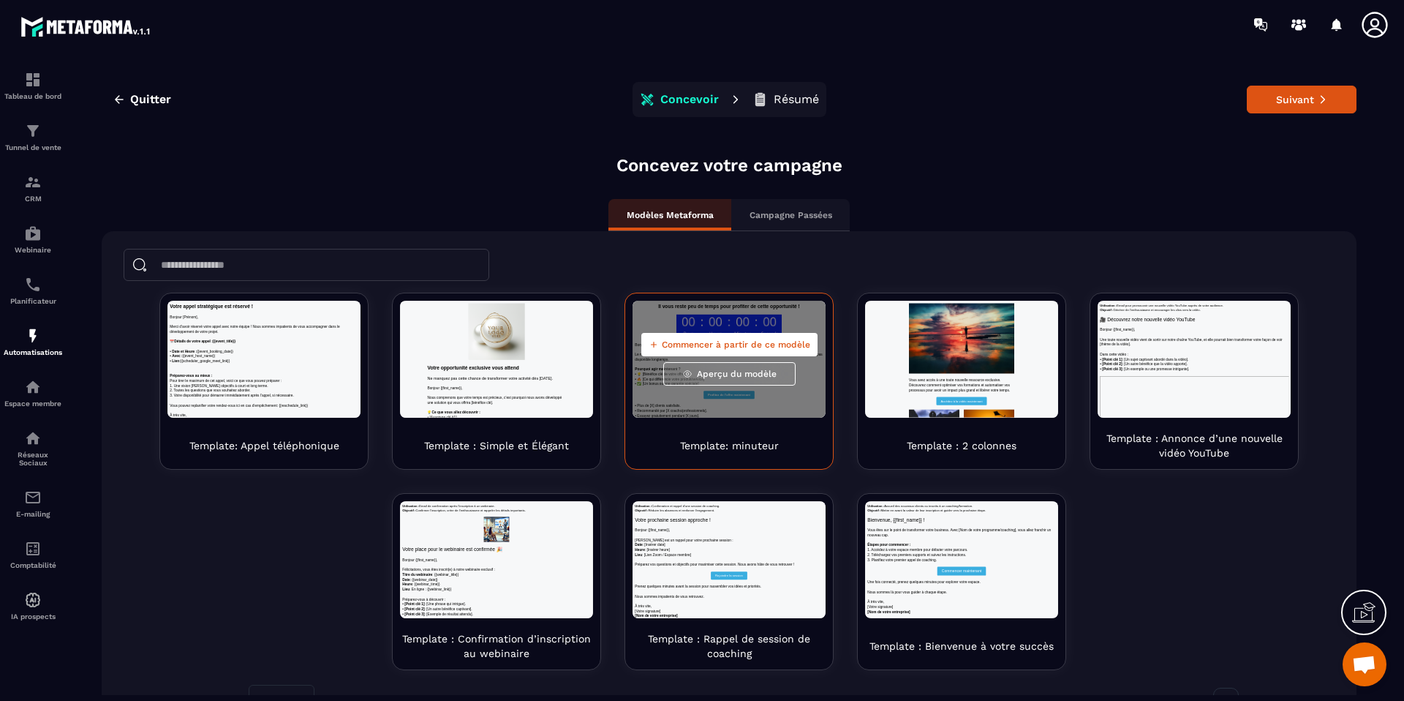
click at [750, 403] on div "Commencer à partir de ce modèle Aperçu du modèle" at bounding box center [729, 359] width 193 height 117
click at [721, 366] on button "Aperçu du modèle" at bounding box center [729, 373] width 132 height 23
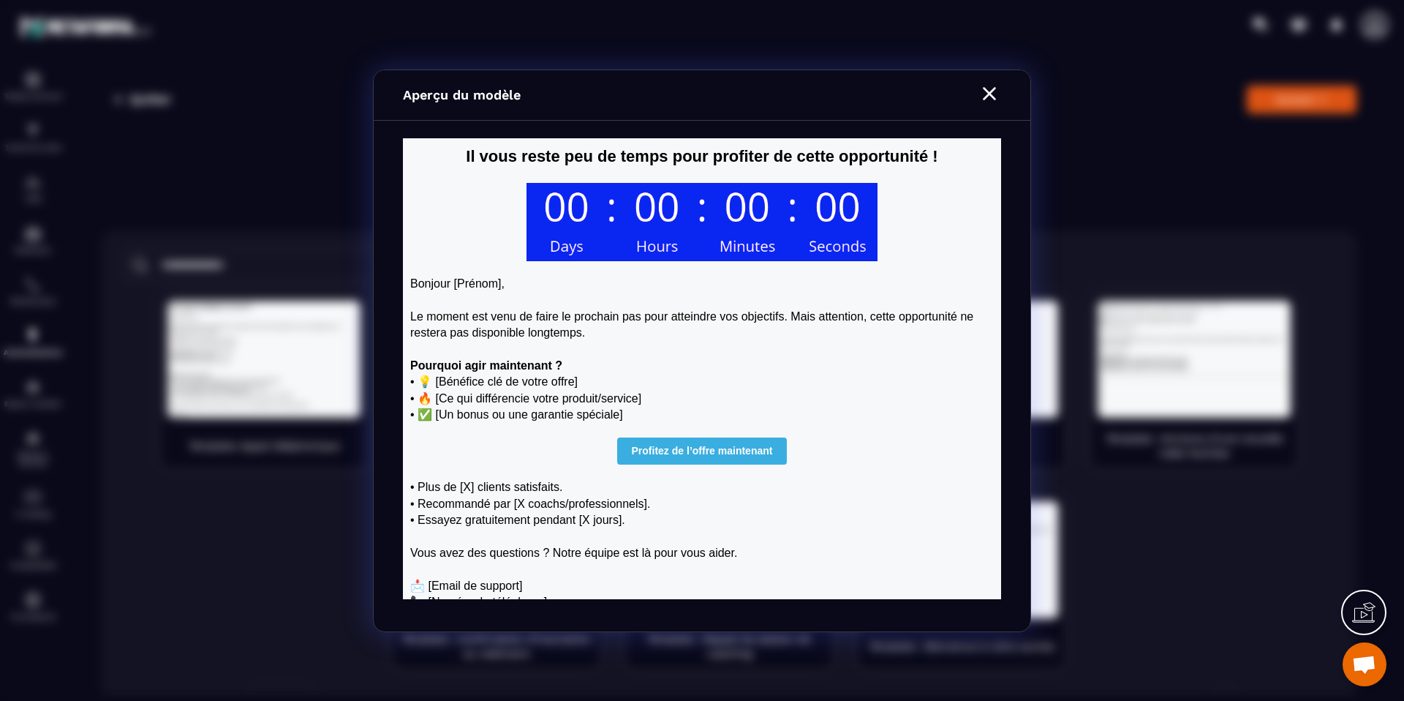
click at [720, 449] on strong "Profitez de l’offre maintenant" at bounding box center [702, 450] width 141 height 12
